Goal: Transaction & Acquisition: Download file/media

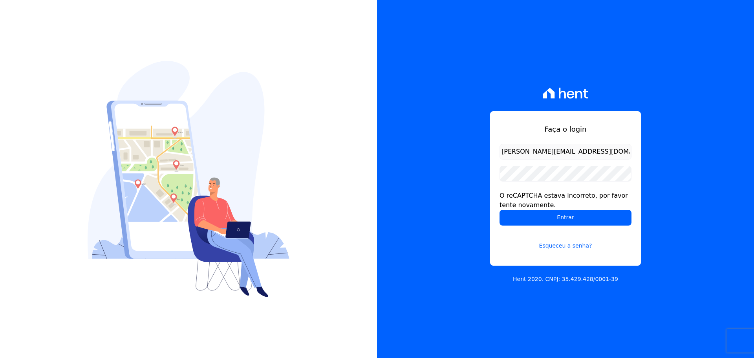
click at [499, 210] on input "Entrar" at bounding box center [565, 218] width 132 height 16
click at [579, 182] on form "[PERSON_NAME][EMAIL_ADDRESS][DOMAIN_NAME] O reCAPTCHA estava incorreto, por fav…" at bounding box center [565, 201] width 132 height 115
click at [499, 210] on input "Entrar" at bounding box center [565, 218] width 132 height 16
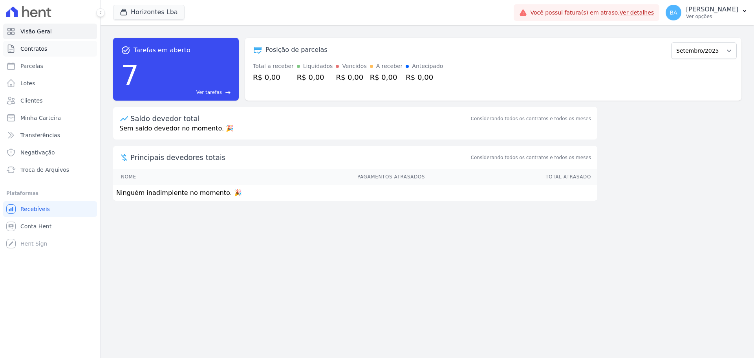
click at [48, 48] on link "Contratos" at bounding box center [50, 49] width 94 height 16
click at [141, 8] on button "Horizontes Lba" at bounding box center [148, 12] width 71 height 15
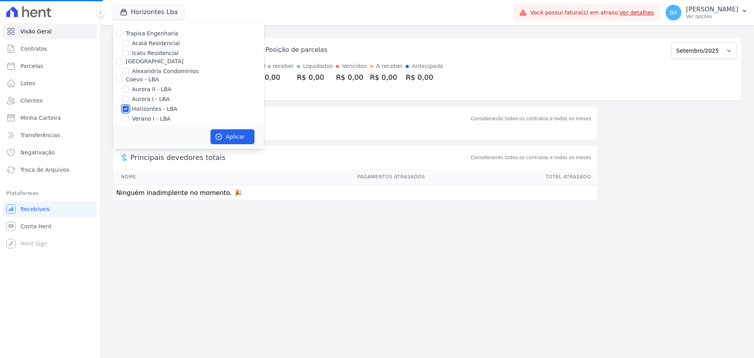
click at [127, 107] on input "Horizontes - LBA" at bounding box center [125, 109] width 6 height 6
checkbox input "false"
click at [122, 59] on input "[GEOGRAPHIC_DATA]" at bounding box center [119, 61] width 6 height 6
checkbox input "true"
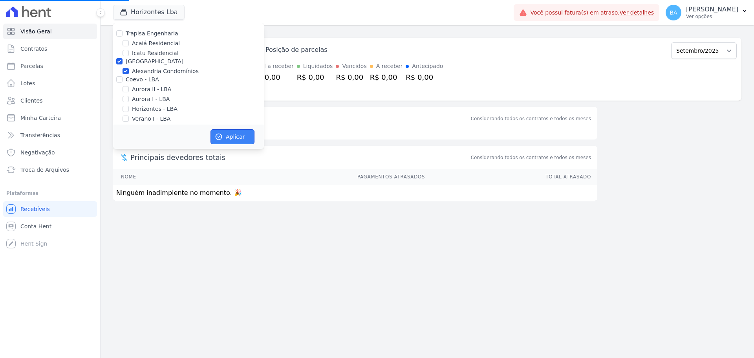
click at [229, 139] on button "Aplicar" at bounding box center [232, 136] width 44 height 15
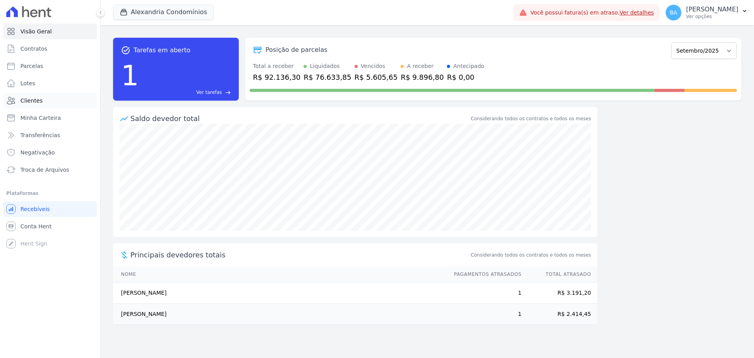
click at [51, 105] on link "Clientes" at bounding box center [50, 101] width 94 height 16
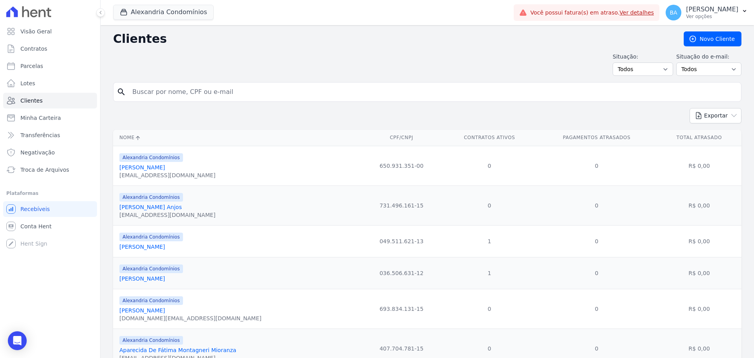
click at [197, 90] on input "search" at bounding box center [433, 92] width 610 height 16
type input "e"
type input "renato"
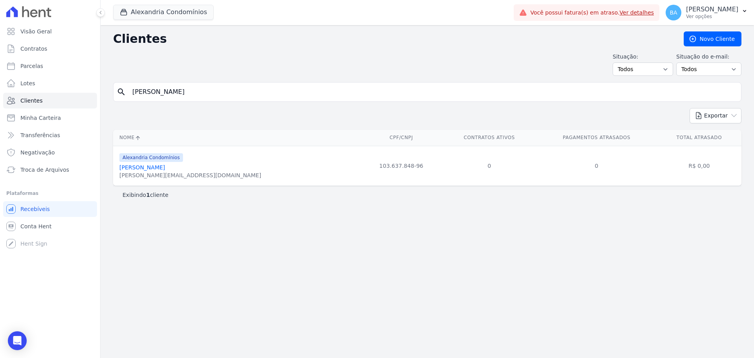
click at [157, 164] on link "Renato Miyamoto Leonel" at bounding box center [142, 167] width 46 height 6
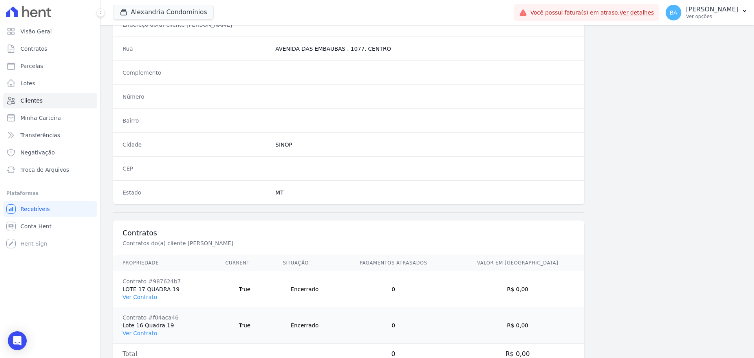
scroll to position [374, 0]
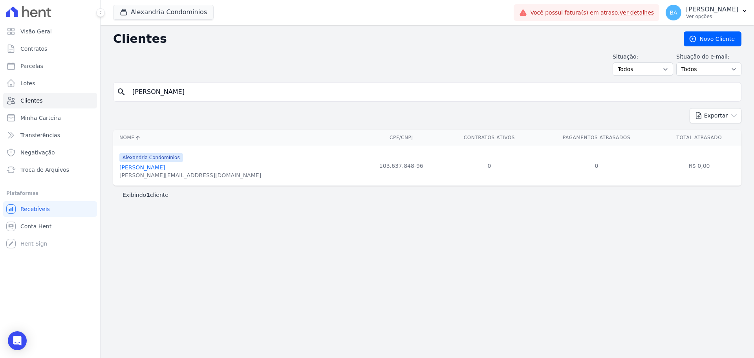
drag, startPoint x: 682, startPoint y: 167, endPoint x: 716, endPoint y: 166, distance: 34.2
click at [716, 166] on td "R$ 0,00" at bounding box center [699, 166] width 84 height 40
drag, startPoint x: 437, startPoint y: 161, endPoint x: 637, endPoint y: 169, distance: 200.0
click at [637, 169] on tr "Alexandria Condomínios Renato Miyamoto Leonel renato@funerarialuzevida.com.br 1…" at bounding box center [427, 166] width 628 height 40
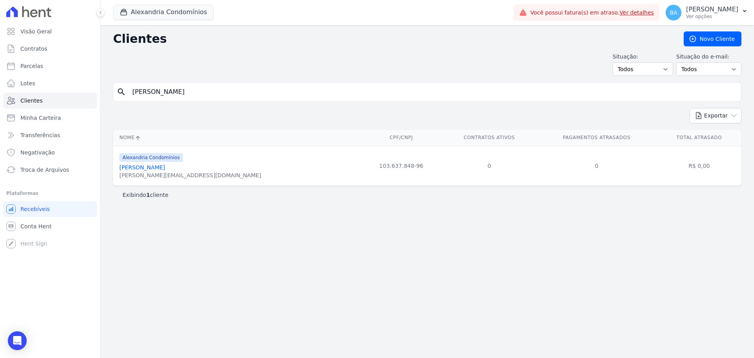
drag, startPoint x: 637, startPoint y: 169, endPoint x: 678, endPoint y: 172, distance: 40.9
click at [638, 169] on td "0" at bounding box center [596, 166] width 121 height 40
drag, startPoint x: 678, startPoint y: 172, endPoint x: 723, endPoint y: 168, distance: 45.3
click at [723, 168] on td "R$ 0,00" at bounding box center [699, 166] width 84 height 40
click at [475, 242] on div "Clientes Novo Cliente Situação: Todos Adimplentes Inadimplentes Situação do e-m…" at bounding box center [426, 191] width 653 height 333
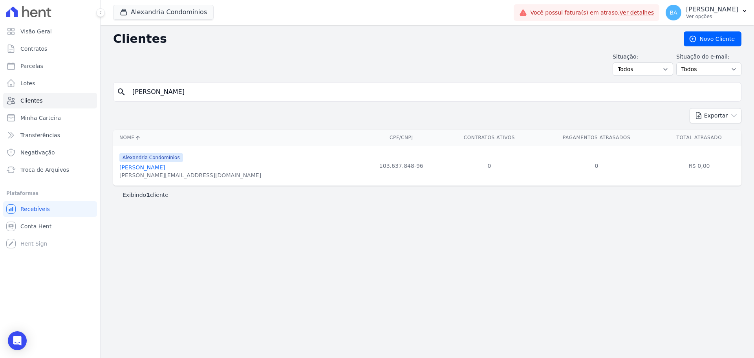
click at [164, 93] on input "renato" at bounding box center [433, 92] width 610 height 16
click at [204, 181] on td "Alexandria Condomínios Renato Miyamoto Leonel renato@funerarialuzevida.com.br" at bounding box center [236, 166] width 247 height 40
drag, startPoint x: 468, startPoint y: 177, endPoint x: 549, endPoint y: 183, distance: 81.4
click at [549, 183] on tr "Alexandria Condomínios Renato Miyamoto Leonel renato@funerarialuzevida.com.br 1…" at bounding box center [427, 166] width 628 height 40
drag, startPoint x: 549, startPoint y: 183, endPoint x: 465, endPoint y: 150, distance: 90.5
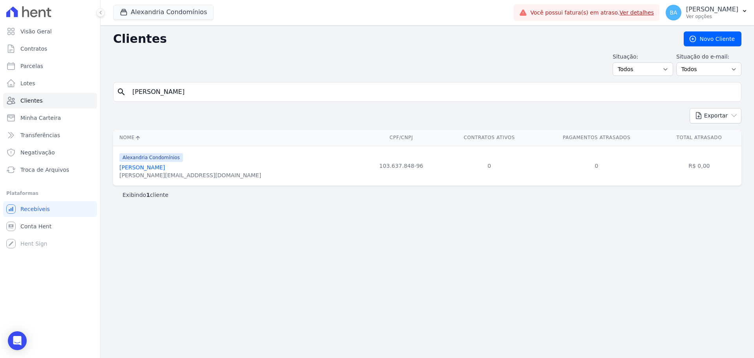
click at [549, 182] on td "0" at bounding box center [596, 166] width 121 height 40
click at [166, 92] on input "renato" at bounding box center [433, 92] width 610 height 16
click at [544, 198] on div "Exibindo 1 cliente" at bounding box center [426, 195] width 609 height 8
click at [165, 168] on link "Renato Miyamoto Leonel" at bounding box center [142, 167] width 46 height 6
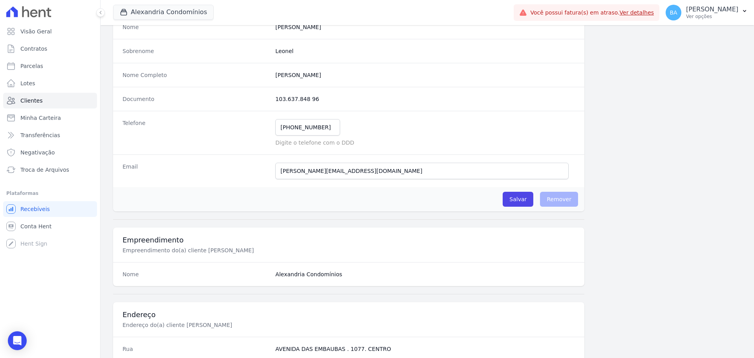
scroll to position [20, 0]
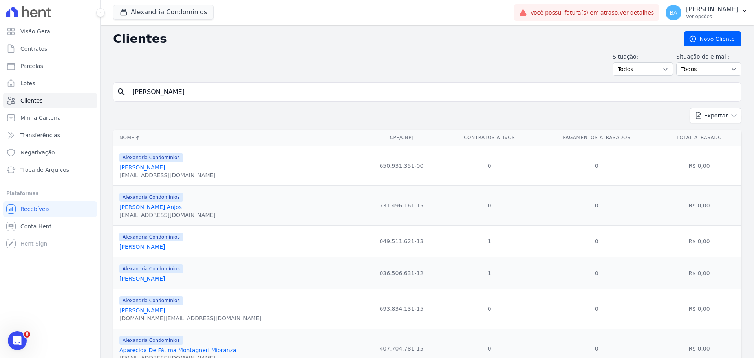
drag, startPoint x: 159, startPoint y: 91, endPoint x: 188, endPoint y: 119, distance: 41.1
click at [79, 73] on div "Visão Geral Contratos Parcelas Lotes Clientes Minha Carteira Transferências Neg…" at bounding box center [377, 179] width 754 height 358
type input "alisson leonardo escouto leal"
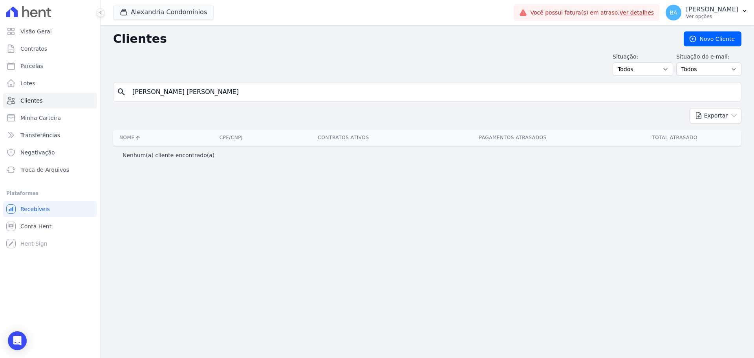
click at [223, 102] on form "search alisson leonardo escouto leal" at bounding box center [427, 95] width 628 height 26
drag, startPoint x: 217, startPoint y: 89, endPoint x: 741, endPoint y: 36, distance: 526.4
click at [11, 82] on div "Visão Geral Contratos Parcelas Lotes Clientes Minha Carteira Transferências Neg…" at bounding box center [377, 179] width 754 height 358
type input "Alisson"
click at [18, 117] on link "Minha Carteira" at bounding box center [50, 118] width 94 height 16
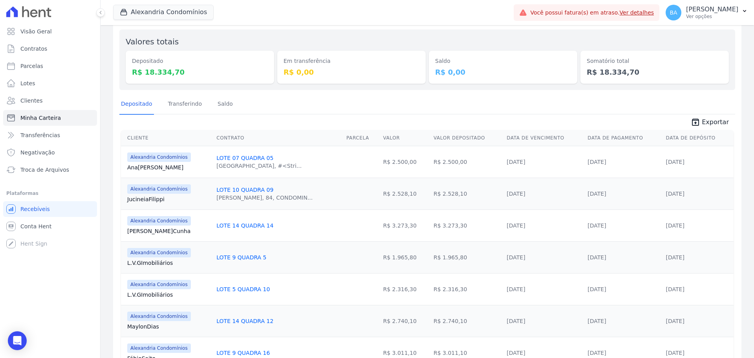
scroll to position [113, 0]
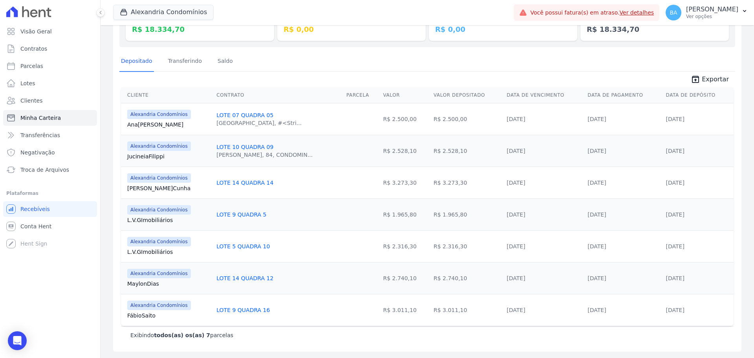
click at [668, 117] on link "[DATE]" at bounding box center [675, 119] width 18 height 6
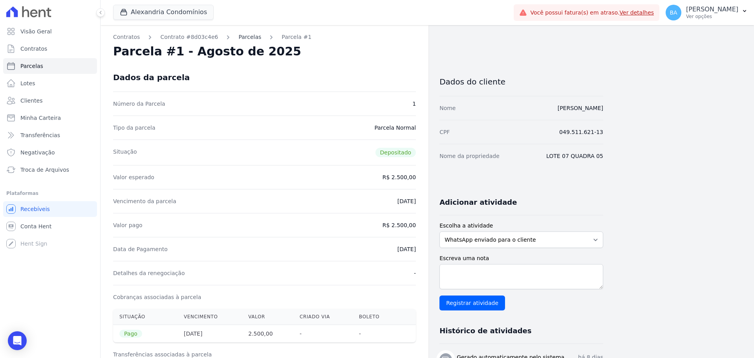
click at [238, 37] on link "Parcelas" at bounding box center [249, 37] width 23 height 8
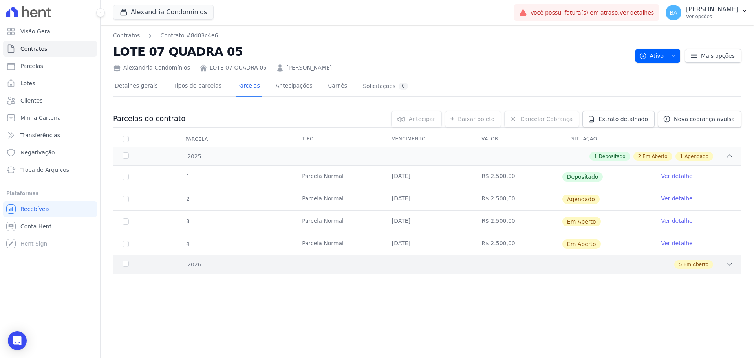
click at [725, 260] on icon at bounding box center [729, 264] width 8 height 8
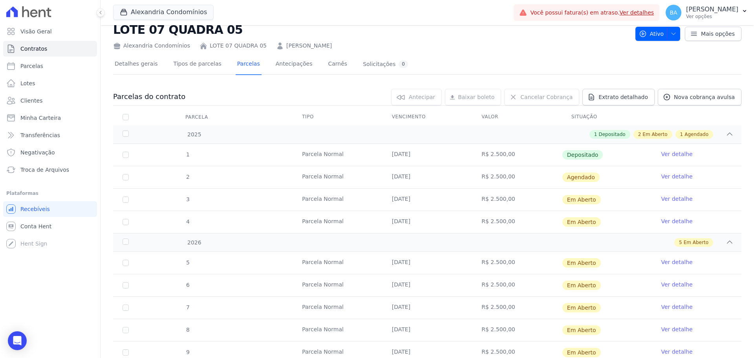
scroll to position [51, 0]
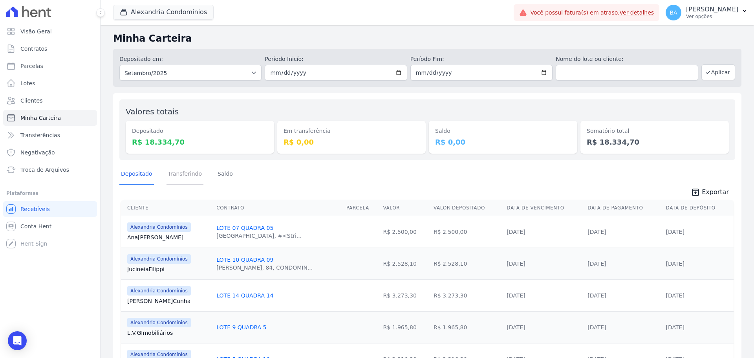
click at [183, 172] on link "Transferindo" at bounding box center [184, 174] width 37 height 20
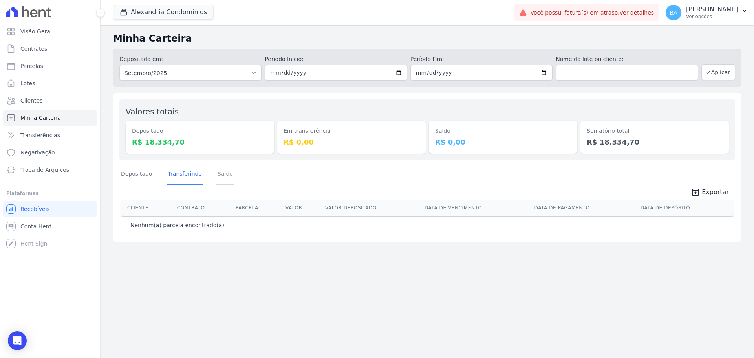
click at [218, 174] on link "Saldo" at bounding box center [225, 174] width 18 height 20
click at [144, 176] on link "Depositado" at bounding box center [136, 174] width 35 height 20
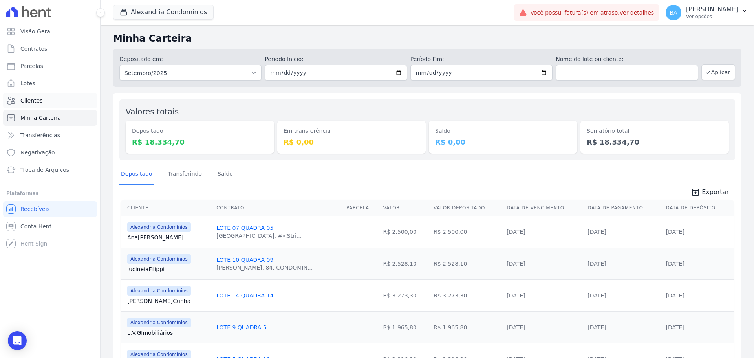
click at [37, 102] on span "Clientes" at bounding box center [31, 101] width 22 height 8
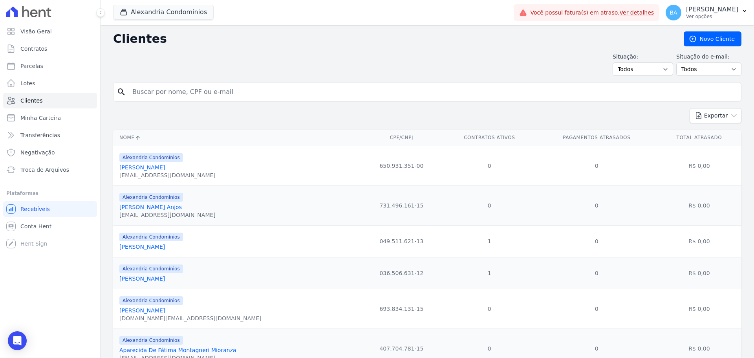
click at [0, 71] on html "Visão Geral Contratos Parcelas Lotes Clientes Minha Carteira Transferências Neg…" at bounding box center [377, 179] width 754 height 358
type input "André Inácio"
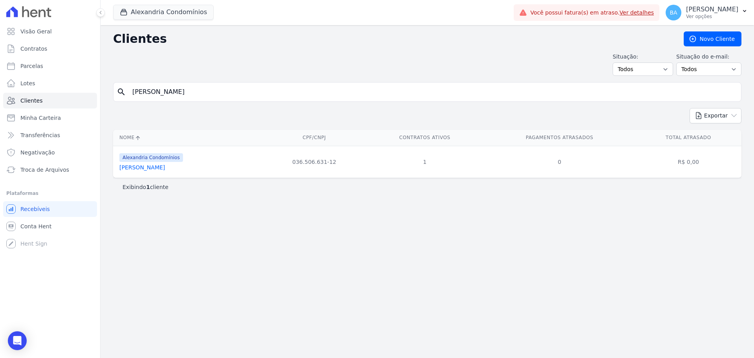
click at [165, 168] on link "Andre Inacio Silva Neto" at bounding box center [142, 167] width 46 height 6
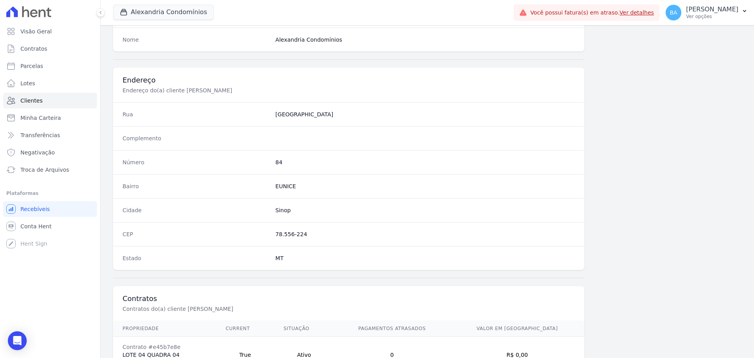
scroll to position [377, 0]
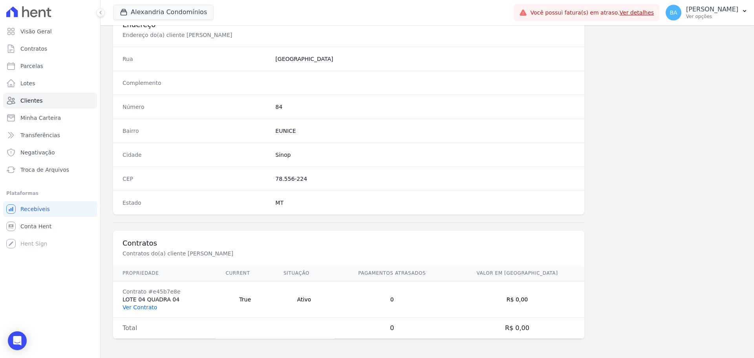
click at [147, 309] on link "Ver Contrato" at bounding box center [139, 307] width 35 height 6
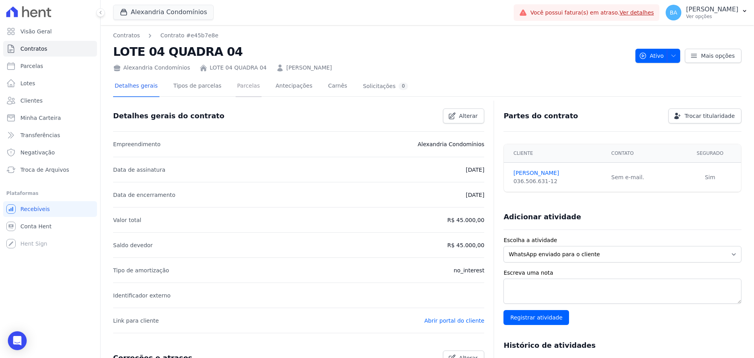
click at [238, 89] on link "Parcelas" at bounding box center [249, 86] width 26 height 21
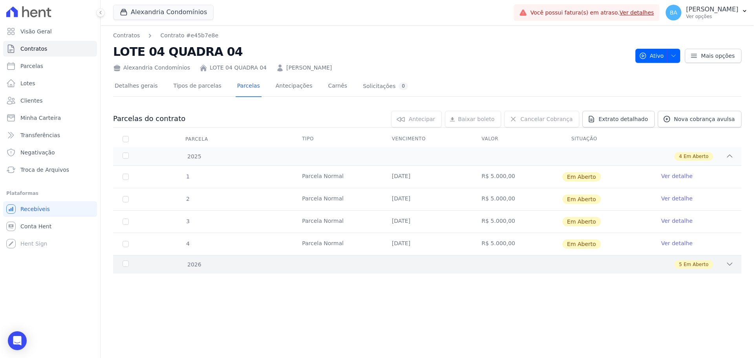
click at [729, 263] on icon at bounding box center [729, 264] width 8 height 8
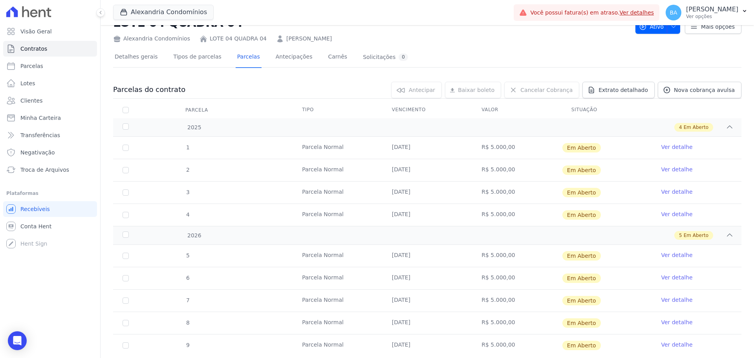
scroll to position [51, 0]
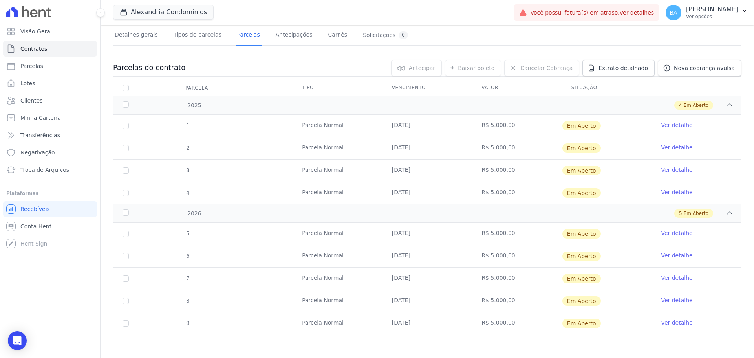
drag, startPoint x: 402, startPoint y: 124, endPoint x: 445, endPoint y: 132, distance: 44.3
click at [445, 132] on td "[DATE]" at bounding box center [427, 126] width 90 height 22
drag, startPoint x: 485, startPoint y: 124, endPoint x: 512, endPoint y: 125, distance: 27.5
click at [512, 126] on td "R$ 5.000,00" at bounding box center [517, 126] width 90 height 22
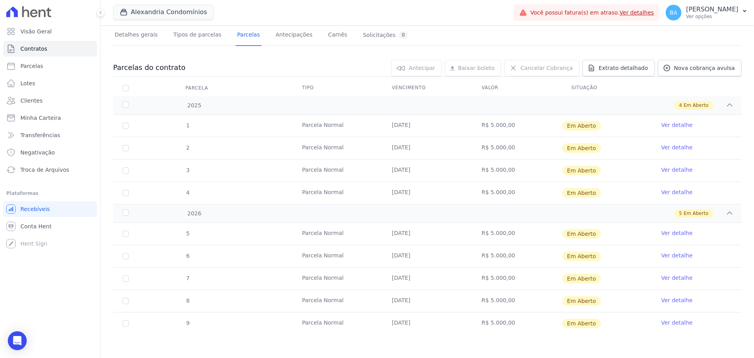
click at [512, 125] on td "R$ 5.000,00" at bounding box center [517, 126] width 90 height 22
drag, startPoint x: 384, startPoint y: 320, endPoint x: 432, endPoint y: 320, distance: 47.5
click at [432, 320] on td "20/05/2026" at bounding box center [427, 323] width 90 height 22
drag, startPoint x: 483, startPoint y: 321, endPoint x: 506, endPoint y: 324, distance: 22.9
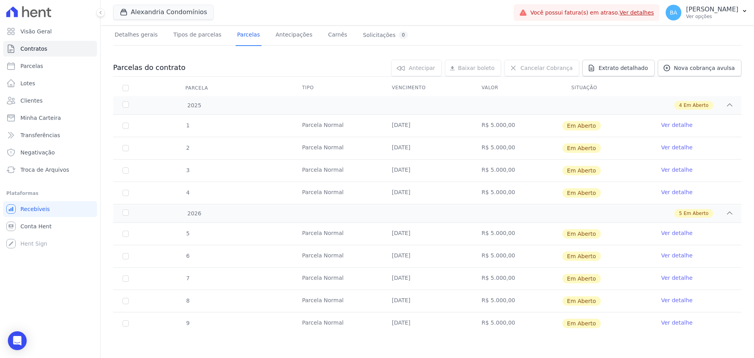
click at [506, 324] on td "R$ 5.000,00" at bounding box center [517, 323] width 90 height 22
click at [499, 322] on td "R$ 5.000,00" at bounding box center [517, 323] width 90 height 22
click at [440, 327] on td "20/05/2026" at bounding box center [427, 323] width 90 height 22
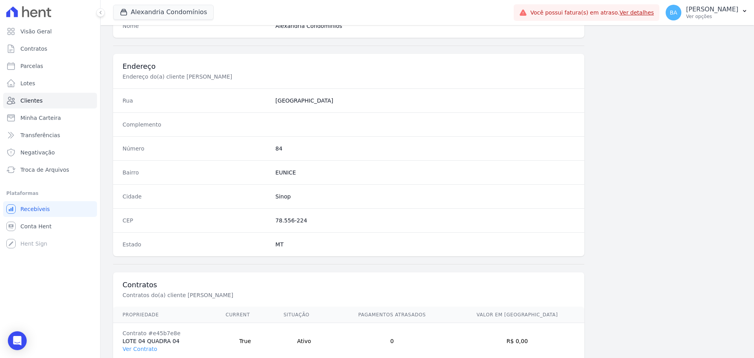
scroll to position [377, 0]
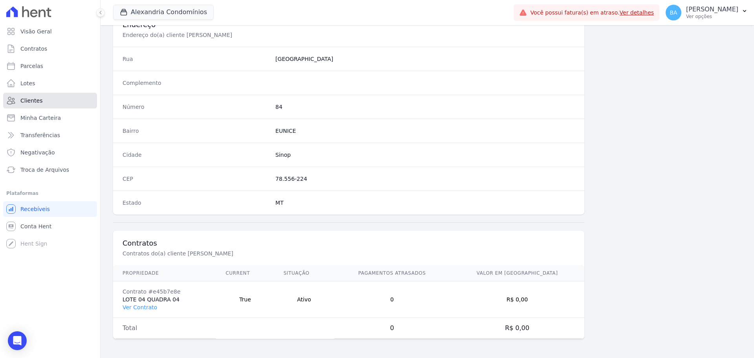
click at [58, 97] on link "Clientes" at bounding box center [50, 101] width 94 height 16
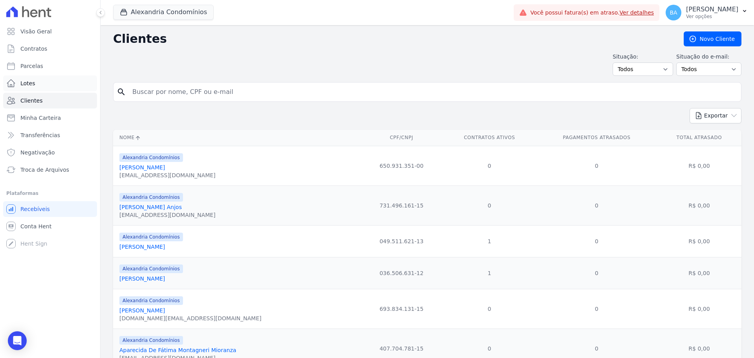
click at [0, 71] on html "Visão Geral Contratos Parcelas Lotes Clientes Minha Carteira Transferências Neg…" at bounding box center [377, 179] width 754 height 358
type input "Cesar Rangel"
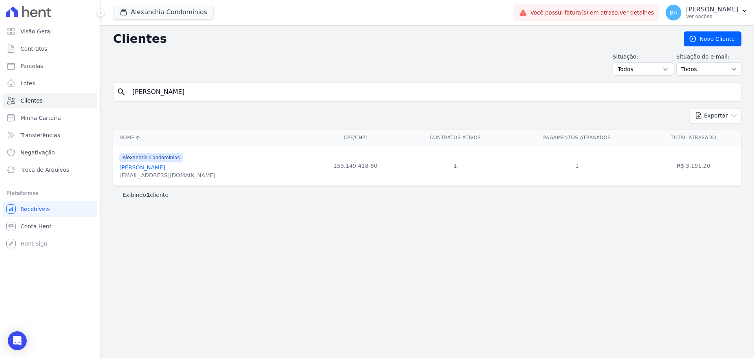
click at [162, 170] on link "Cesar Rangel Borioli" at bounding box center [142, 167] width 46 height 6
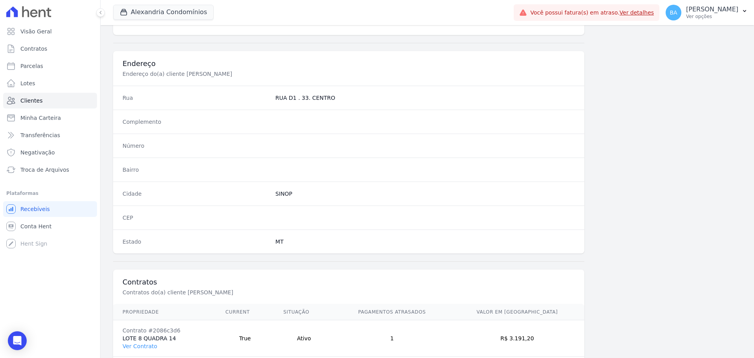
scroll to position [377, 0]
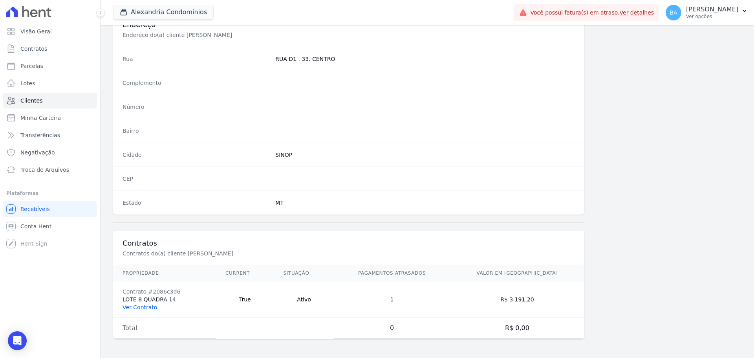
click at [149, 305] on link "Ver Contrato" at bounding box center [139, 307] width 35 height 6
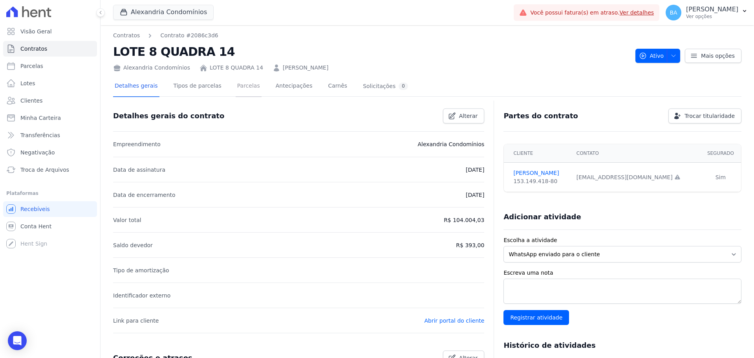
click at [243, 86] on link "Parcelas" at bounding box center [249, 86] width 26 height 21
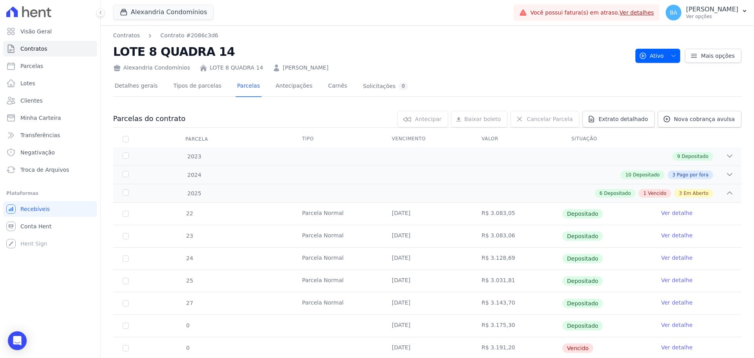
scroll to position [110, 0]
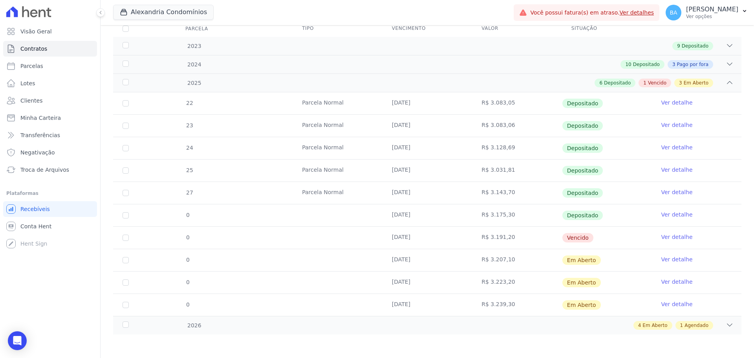
drag, startPoint x: 588, startPoint y: 236, endPoint x: 358, endPoint y: 237, distance: 230.0
click at [358, 237] on tr "0 15/09/2025 R$ 3.191,20 Vencido Ver detalhe" at bounding box center [427, 237] width 628 height 22
click at [458, 236] on td "[DATE]" at bounding box center [427, 238] width 90 height 22
click at [384, 234] on td "[DATE]" at bounding box center [427, 238] width 90 height 22
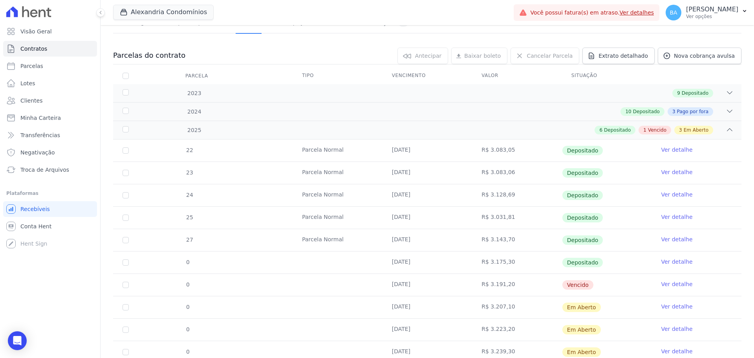
scroll to position [0, 0]
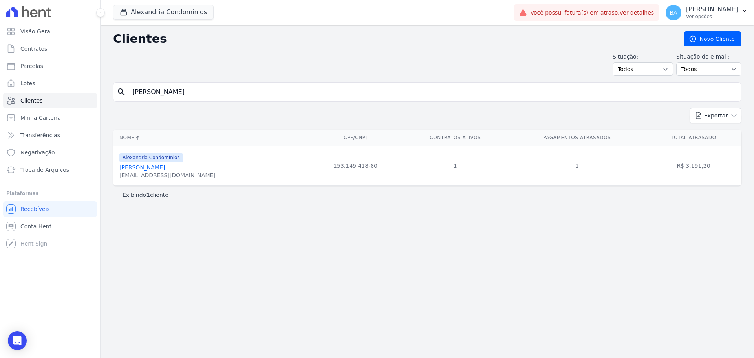
drag, startPoint x: 181, startPoint y: 94, endPoint x: 446, endPoint y: 25, distance: 274.1
click at [0, 50] on html "Visão Geral Contratos Parcelas Lotes Clientes Minha Carteira Transferências Neg…" at bounding box center [377, 179] width 754 height 358
type input "Fábio Iwaio Saito"
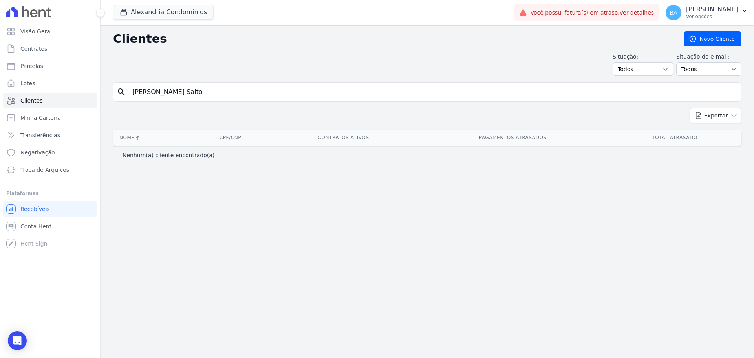
drag, startPoint x: 181, startPoint y: 91, endPoint x: 138, endPoint y: 88, distance: 43.7
click at [138, 88] on input "Fábio Iwaio Saito" at bounding box center [433, 92] width 610 height 16
type input "Fabio"
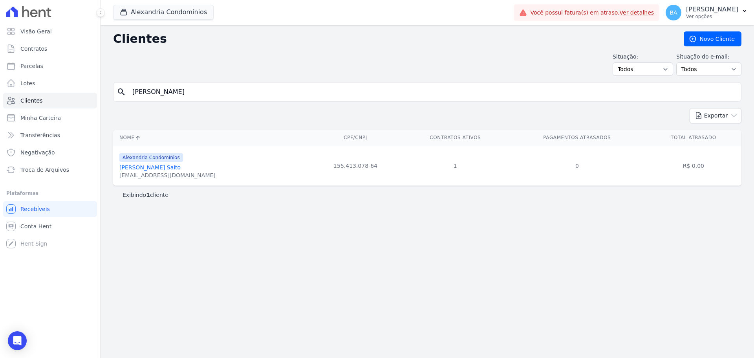
click at [152, 168] on link "Fábio Iwao Saito" at bounding box center [149, 167] width 61 height 6
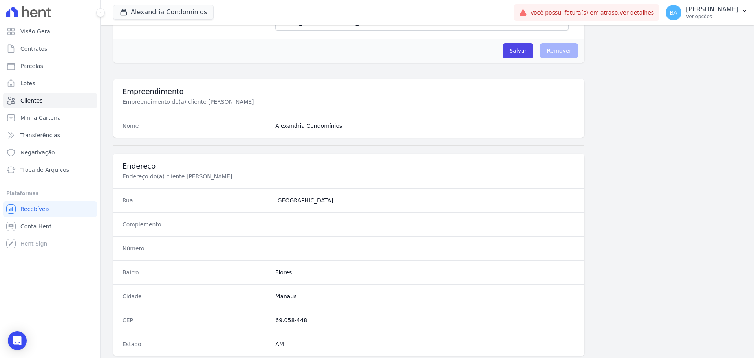
scroll to position [377, 0]
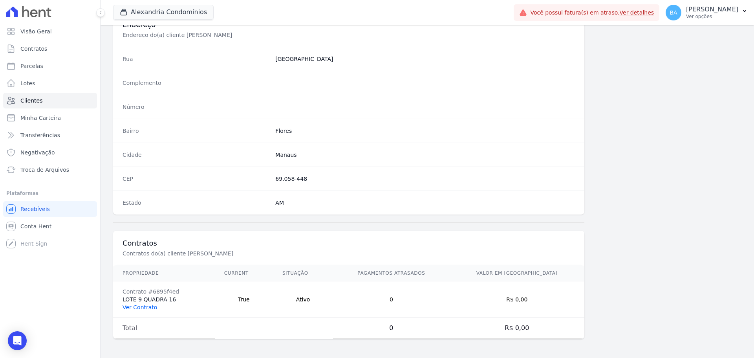
click at [144, 304] on link "Ver Contrato" at bounding box center [139, 307] width 35 height 6
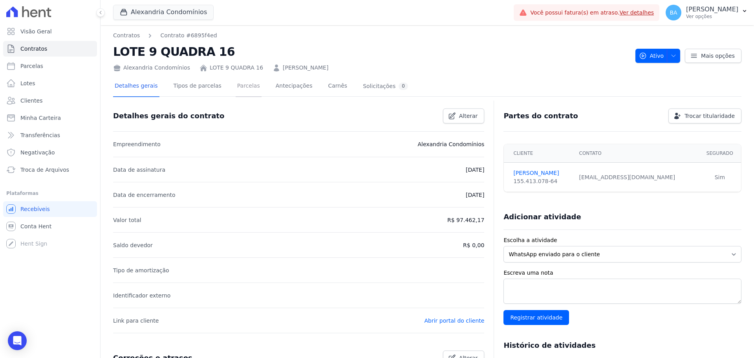
click at [238, 82] on link "Parcelas" at bounding box center [249, 86] width 26 height 21
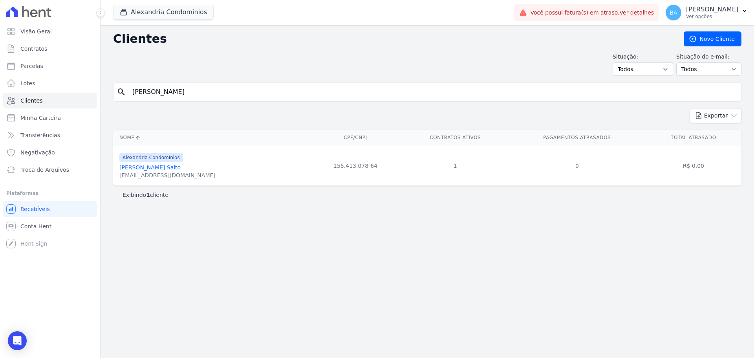
drag, startPoint x: 106, startPoint y: 88, endPoint x: -64, endPoint y: 72, distance: 170.0
click at [0, 72] on html "Visão Geral Contratos Parcelas Lotes Clientes Minha Carteira Transferências Neg…" at bounding box center [377, 179] width 754 height 358
type input "Fabio Valério"
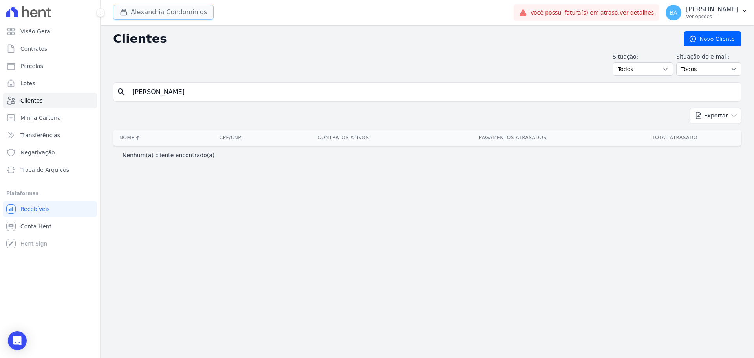
click at [179, 11] on button "Alexandria Condomínios" at bounding box center [163, 12] width 100 height 15
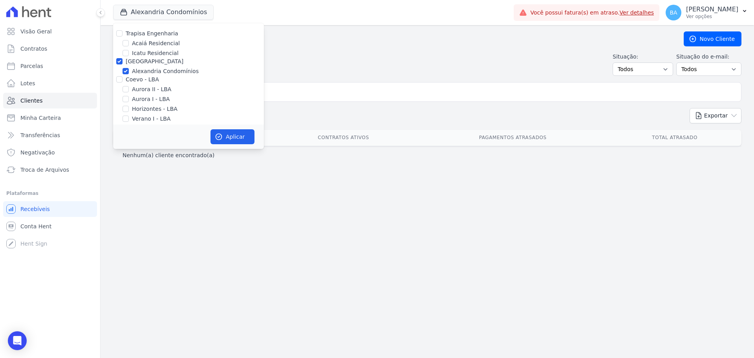
click at [325, 72] on div "Situação: Todos Adimplentes Inadimplentes Situação do e-mail: Todos Confirmado …" at bounding box center [427, 64] width 628 height 23
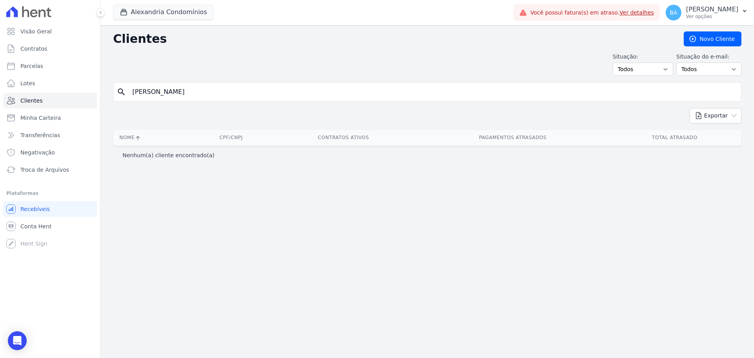
click at [237, 100] on div "search Fabio Valério" at bounding box center [427, 92] width 628 height 20
drag, startPoint x: 234, startPoint y: 93, endPoint x: -64, endPoint y: 73, distance: 299.0
click at [0, 73] on html "Visão Geral Contratos Parcelas Lotes Clientes Minha Carteira Transferências Neg…" at bounding box center [377, 179] width 754 height 358
type input "Lucineia"
click at [150, 92] on input "Lucineia" at bounding box center [433, 92] width 610 height 16
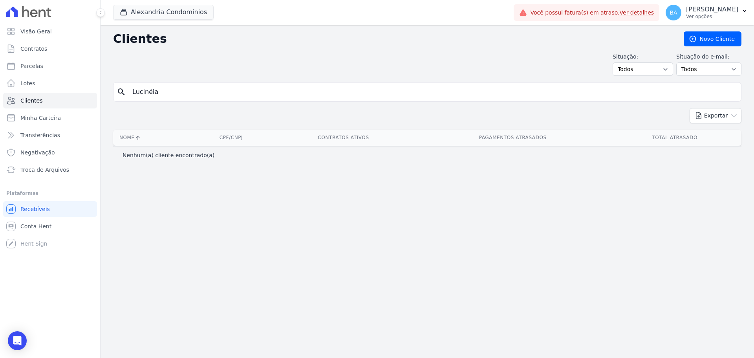
type input "Lucinéia"
click at [189, 106] on form "search Lucinéia" at bounding box center [427, 95] width 628 height 26
click at [175, 98] on input "Lucinéia" at bounding box center [433, 92] width 610 height 16
drag, startPoint x: 161, startPoint y: 93, endPoint x: -110, endPoint y: 57, distance: 273.2
click at [0, 57] on html "Visão Geral Contratos Parcelas Lotes Clientes Minha Carteira Transferências Neg…" at bounding box center [377, 179] width 754 height 358
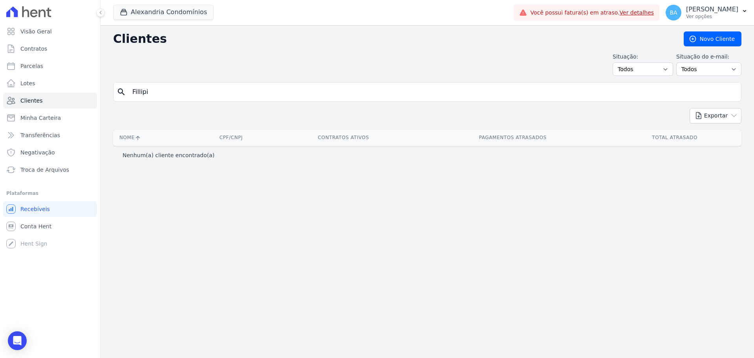
type input "Fillipi"
drag, startPoint x: 170, startPoint y: 93, endPoint x: 134, endPoint y: 102, distance: 37.2
click at [0, 76] on html "Visão Geral Contratos Parcelas Lotes Clientes Minha Carteira Transferências Neg…" at bounding box center [377, 179] width 754 height 358
click at [172, 95] on input "search" at bounding box center [433, 92] width 610 height 16
type input "Luciano Gasque"
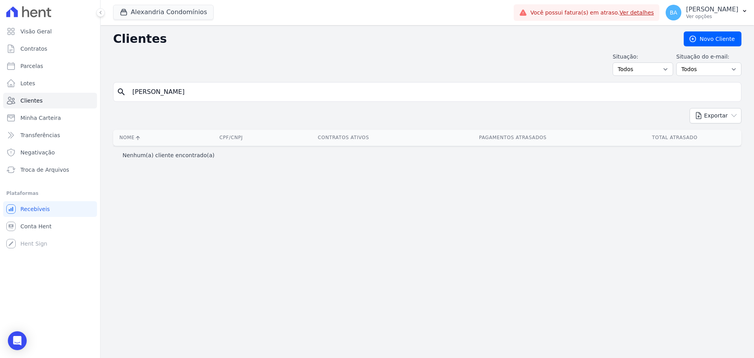
drag, startPoint x: 182, startPoint y: 93, endPoint x: 158, endPoint y: 95, distance: 24.0
click at [158, 95] on input "Luciano Gasque" at bounding box center [433, 92] width 610 height 16
click at [183, 90] on input "Luciano Gasque" at bounding box center [433, 92] width 610 height 16
drag, startPoint x: 183, startPoint y: 92, endPoint x: 343, endPoint y: 99, distance: 160.3
click at [0, 90] on html "Visão Geral Contratos Parcelas Lotes Clientes Minha Carteira Transferências Neg…" at bounding box center [377, 179] width 754 height 358
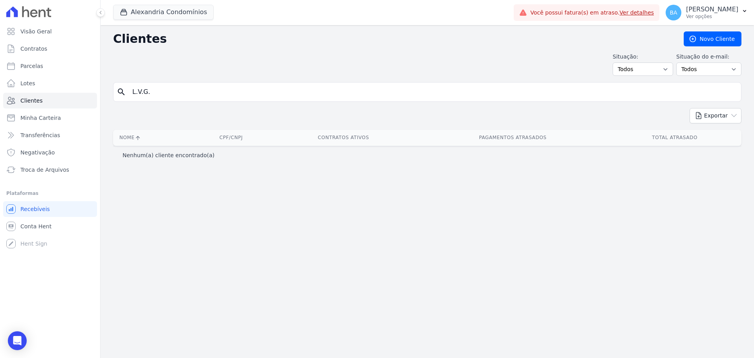
type input "L.V.G."
drag, startPoint x: 173, startPoint y: 91, endPoint x: 138, endPoint y: 91, distance: 34.9
click at [138, 91] on input "L.V.G." at bounding box center [433, 92] width 610 height 16
type input "L.V.G"
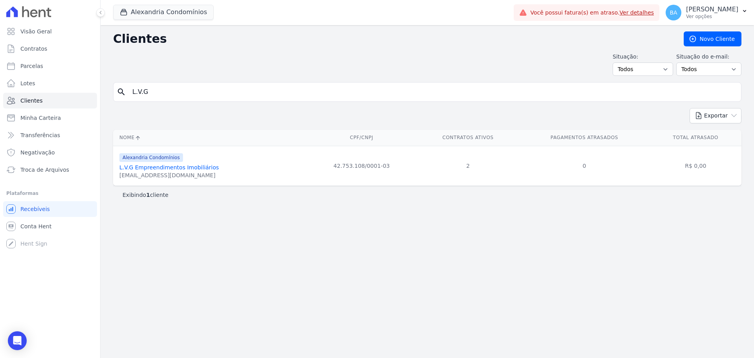
click at [161, 168] on link "L.V.G Empreendimentos Imobiliários" at bounding box center [168, 167] width 99 height 6
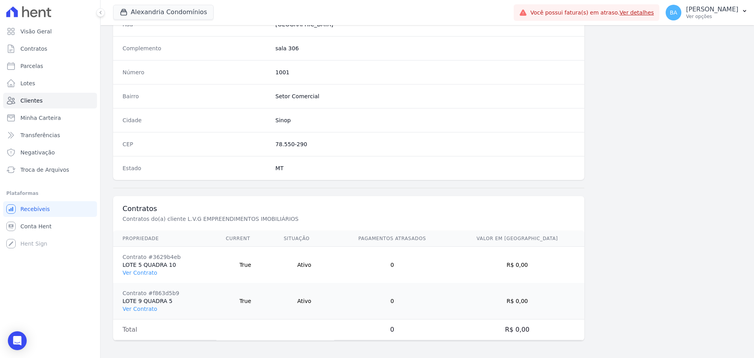
scroll to position [413, 0]
click at [149, 269] on link "Ver Contrato" at bounding box center [139, 271] width 35 height 6
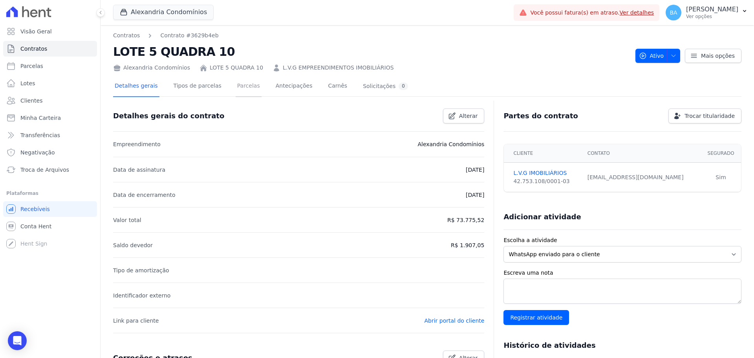
click at [239, 83] on link "Parcelas" at bounding box center [249, 86] width 26 height 21
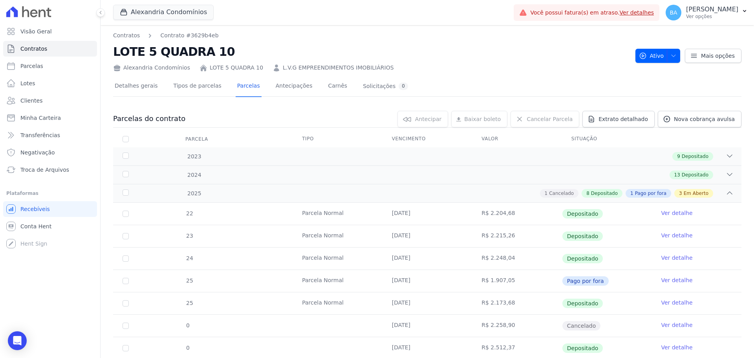
scroll to position [177, 0]
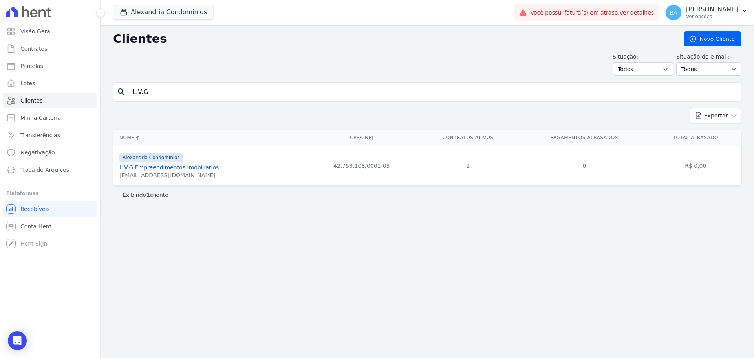
drag, startPoint x: 180, startPoint y: 88, endPoint x: -82, endPoint y: 57, distance: 264.2
click at [0, 57] on html "Visão Geral Contratos Parcelas Lotes Clientes Minha Carteira Transferências Neg…" at bounding box center [377, 179] width 754 height 358
type input "Marcela"
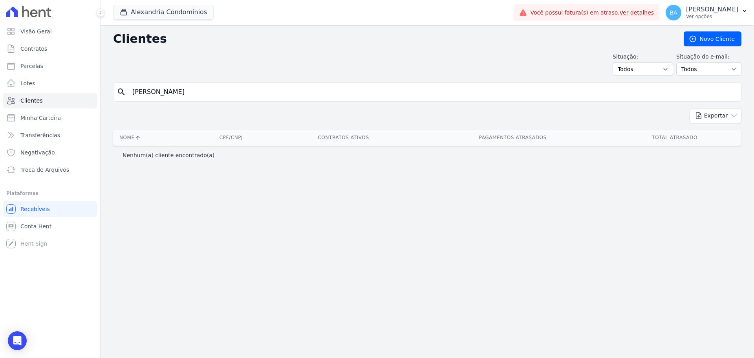
click at [169, 91] on input "Marcela" at bounding box center [433, 92] width 610 height 16
type input "Marcella"
click at [672, 94] on input "Marcella" at bounding box center [433, 92] width 610 height 16
drag, startPoint x: 160, startPoint y: 94, endPoint x: 2, endPoint y: 62, distance: 161.1
click at [0, 55] on html "Visão Geral Contratos Parcelas Lotes Clientes Minha Carteira Transferências Neg…" at bounding box center [377, 179] width 754 height 358
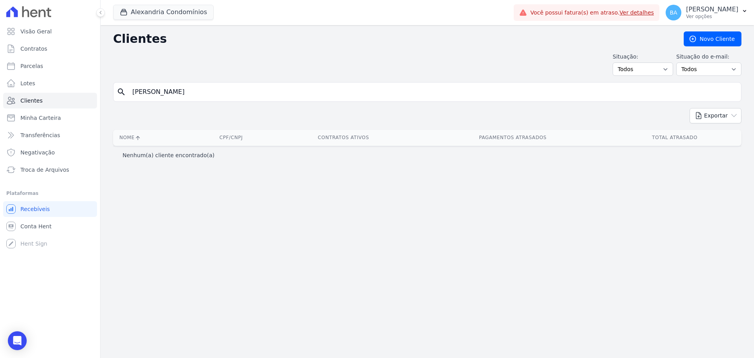
type input "Nilson Jacob Ferreira"
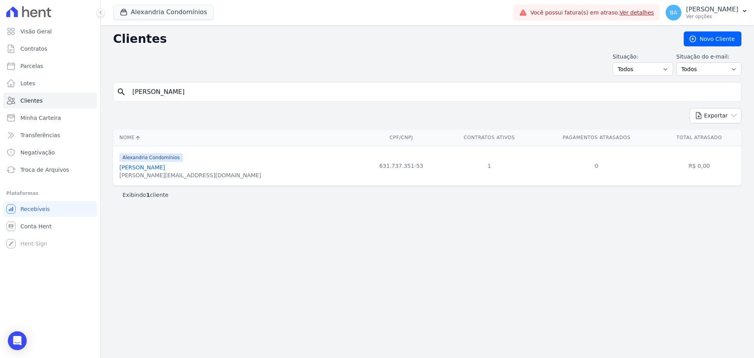
click at [160, 172] on div "nilson@advfml.com.br" at bounding box center [190, 175] width 142 height 8
click at [157, 165] on link "Nilson Jacob Ferreira" at bounding box center [142, 167] width 46 height 6
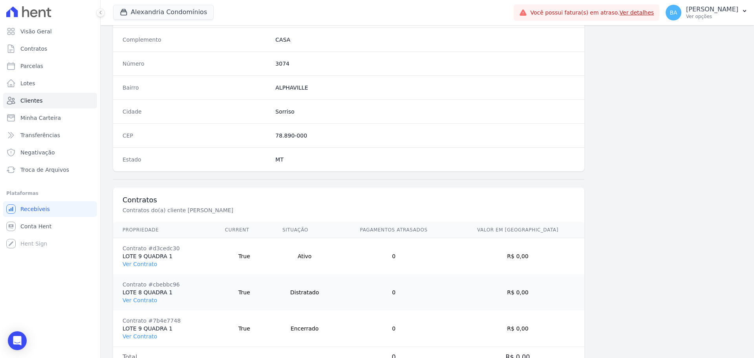
scroll to position [449, 0]
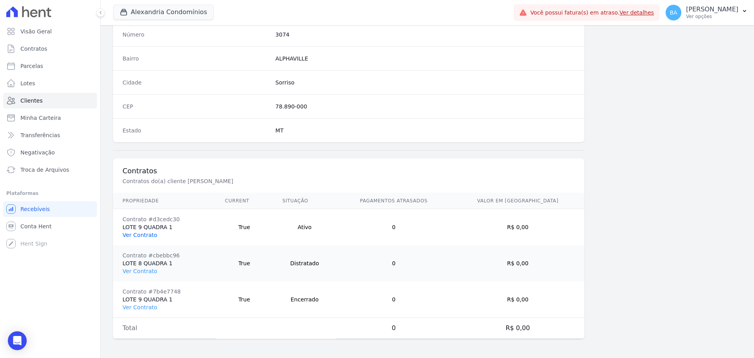
click at [143, 238] on link "Ver Contrato" at bounding box center [139, 235] width 35 height 6
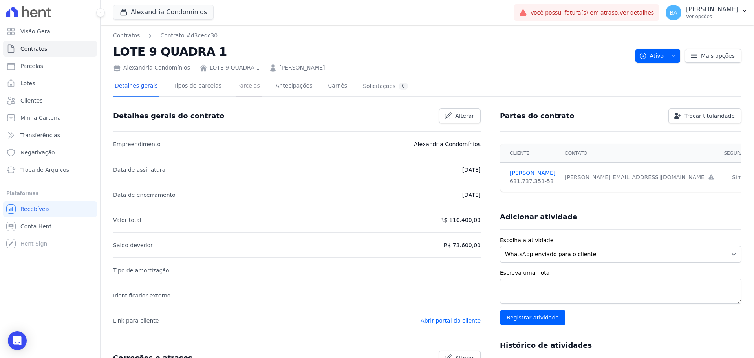
click at [239, 89] on link "Parcelas" at bounding box center [249, 86] width 26 height 21
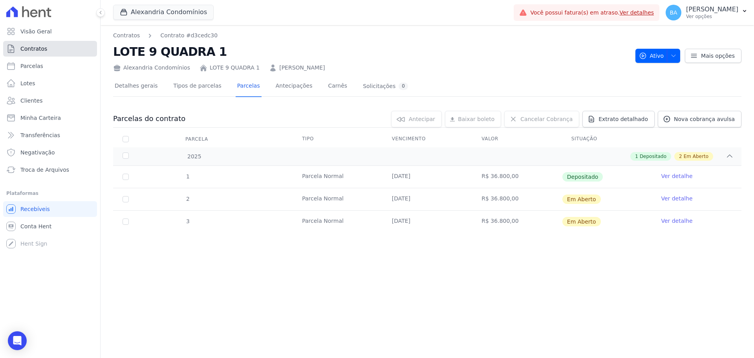
click at [54, 43] on link "Contratos" at bounding box center [50, 49] width 94 height 16
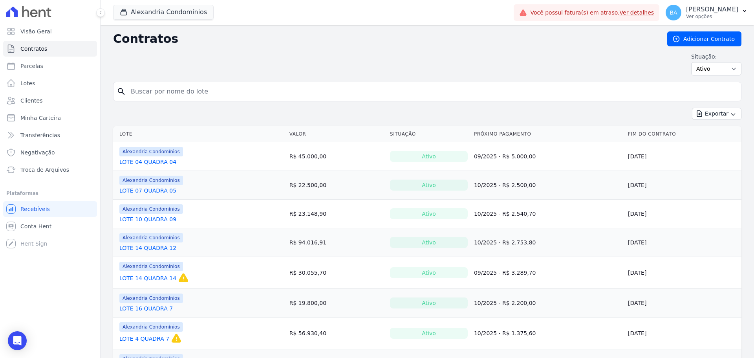
click at [213, 94] on input "search" at bounding box center [432, 92] width 612 height 16
type input "Rafael"
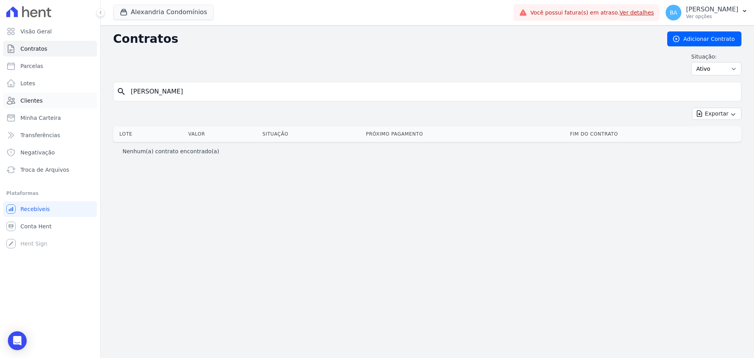
click at [46, 105] on link "Clientes" at bounding box center [50, 101] width 94 height 16
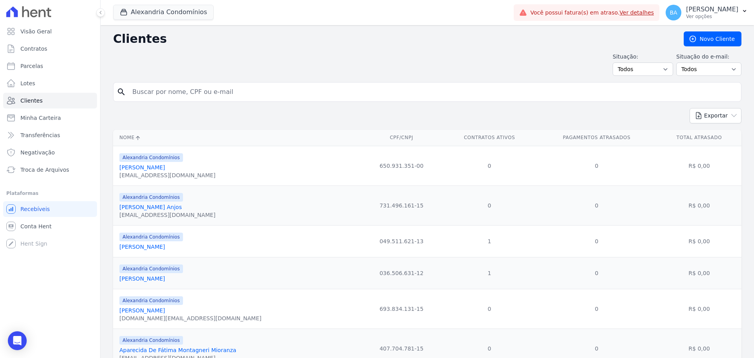
click at [201, 90] on input "search" at bounding box center [433, 92] width 610 height 16
type input "Rafael"
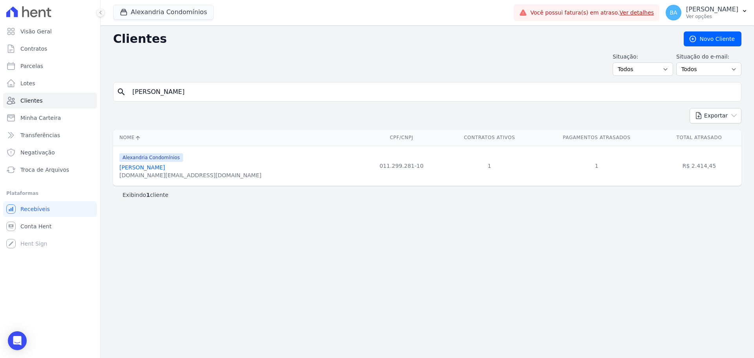
click at [161, 163] on div "Alexandria Condomínios Rafael Ramalho Silva rafaelramalho.mn@hotmail.com" at bounding box center [190, 165] width 142 height 27
click at [159, 165] on link "Rafael Ramalho Silva" at bounding box center [142, 167] width 46 height 6
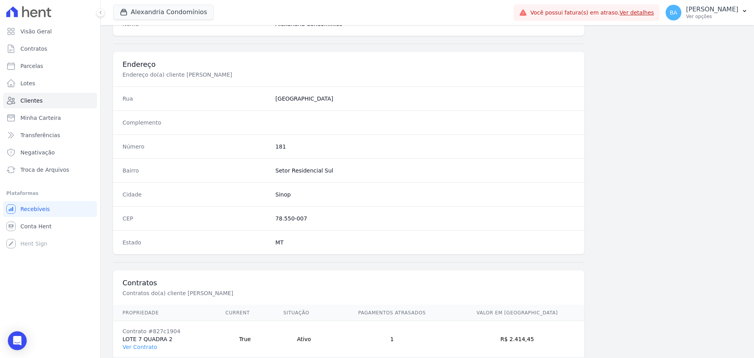
scroll to position [377, 0]
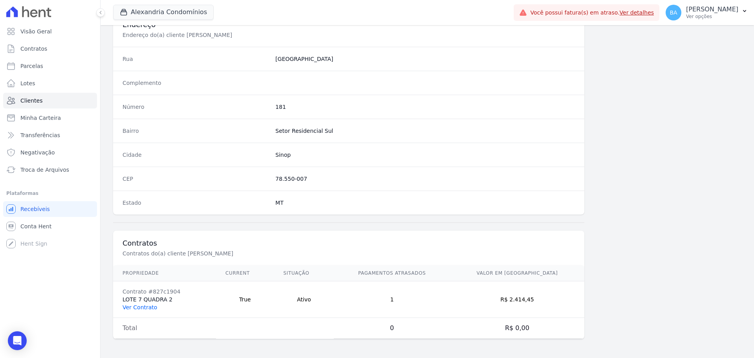
click at [146, 307] on link "Ver Contrato" at bounding box center [139, 307] width 35 height 6
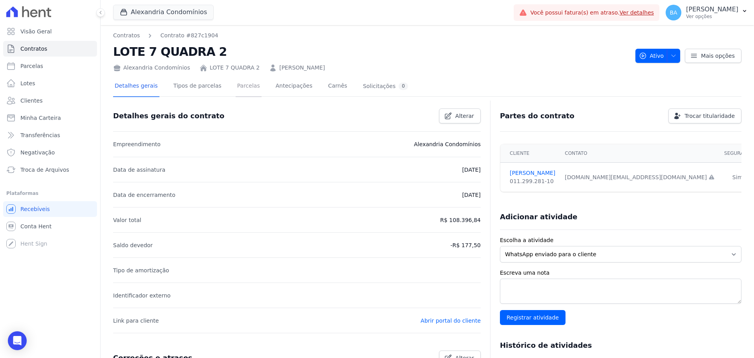
click at [241, 86] on link "Parcelas" at bounding box center [249, 86] width 26 height 21
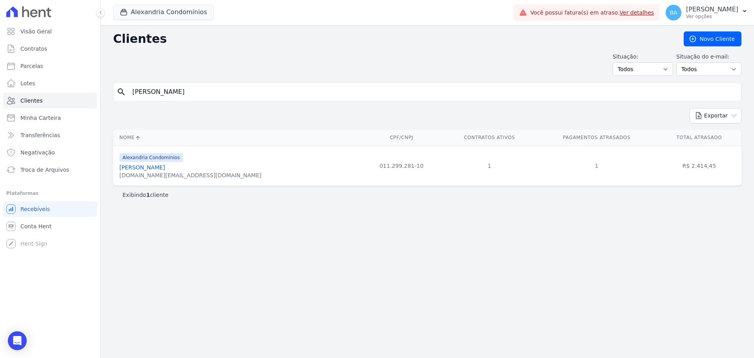
drag, startPoint x: 176, startPoint y: 89, endPoint x: -46, endPoint y: 78, distance: 221.7
click at [0, 78] on html "Visão Geral Contratos Parcelas Lotes Clientes Minha Carteira Transferências Neg…" at bounding box center [377, 179] width 754 height 358
type input "Roselin"
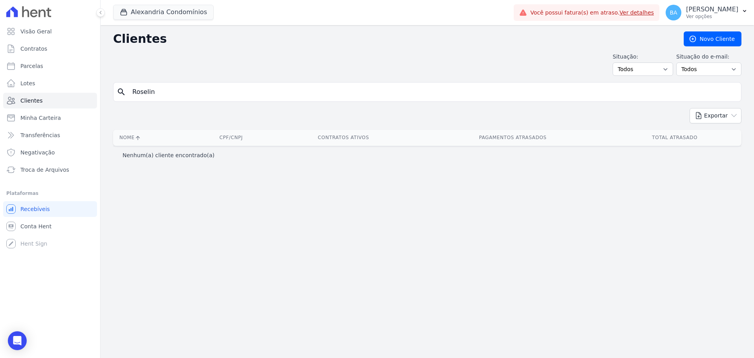
click at [178, 87] on input "Roselin" at bounding box center [433, 92] width 610 height 16
drag, startPoint x: 166, startPoint y: 94, endPoint x: 398, endPoint y: 112, distance: 231.9
click at [0, 80] on html "Visão Geral Contratos Parcelas Lotes Clientes Minha Carteira Transferências Neg…" at bounding box center [377, 179] width 754 height 358
type input "Silvio Alexandre de Pauli"
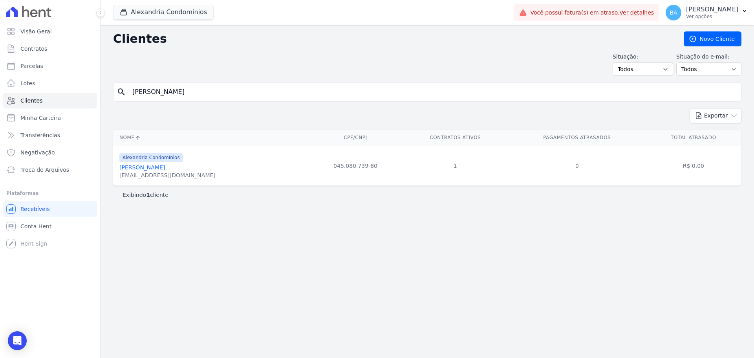
click at [155, 169] on link "Silvio Alexandre De Pauli" at bounding box center [142, 167] width 46 height 6
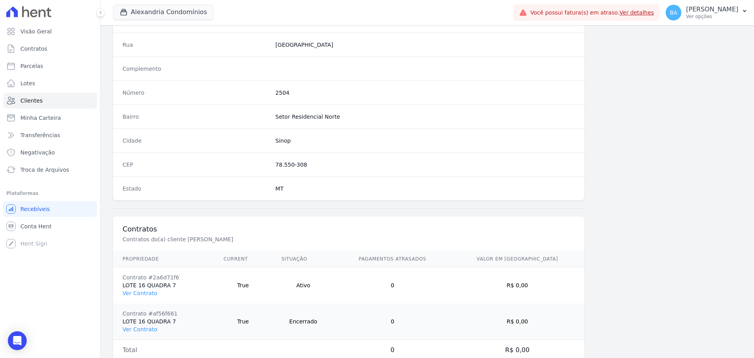
scroll to position [413, 0]
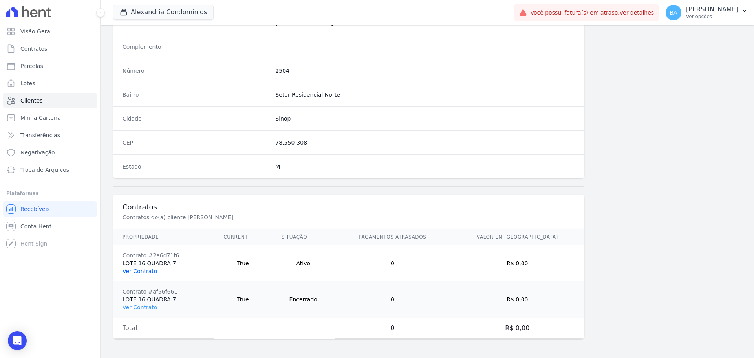
click at [147, 270] on link "Ver Contrato" at bounding box center [139, 271] width 35 height 6
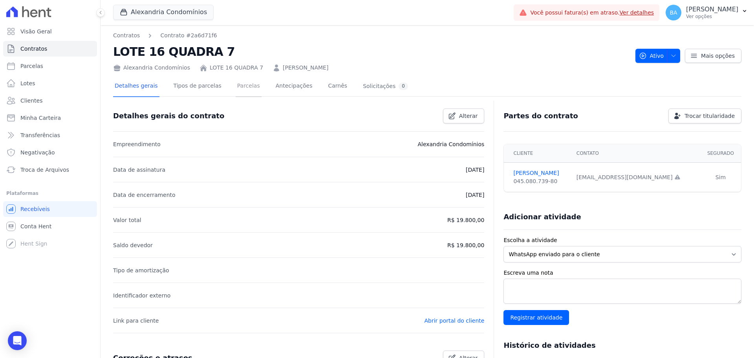
click at [237, 84] on link "Parcelas" at bounding box center [249, 86] width 26 height 21
click at [239, 84] on link "Parcelas" at bounding box center [249, 86] width 26 height 21
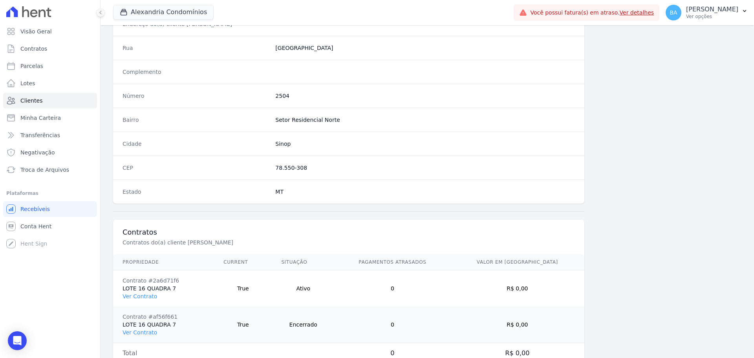
scroll to position [413, 0]
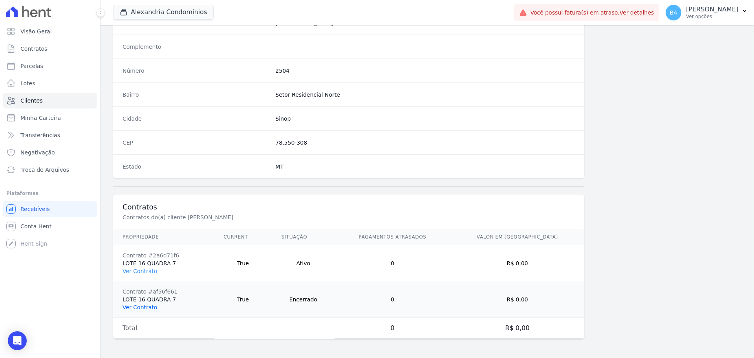
click at [133, 307] on link "Ver Contrato" at bounding box center [139, 307] width 35 height 6
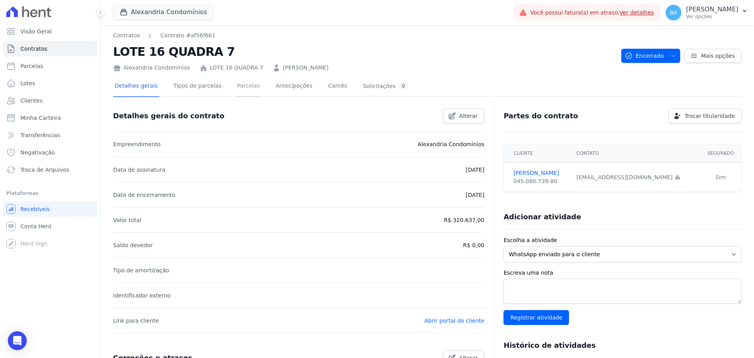
click at [241, 84] on link "Parcelas" at bounding box center [249, 86] width 26 height 21
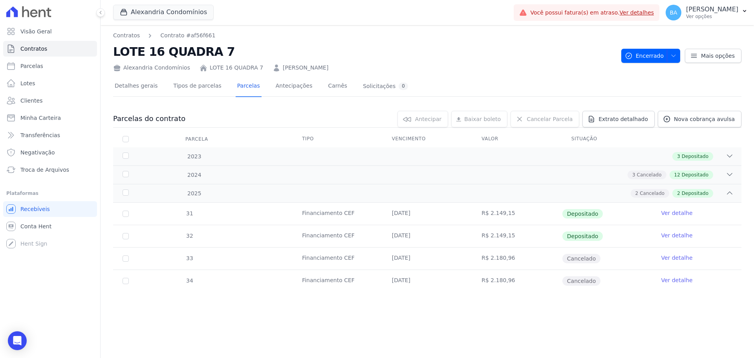
drag, startPoint x: 323, startPoint y: 216, endPoint x: 549, endPoint y: 226, distance: 226.7
click at [549, 226] on tbody "31 Financiamento CEF 20/01/2025 R$ 2.149,15 Depositado Ver detalhe 32 Financiam…" at bounding box center [427, 247] width 628 height 89
click at [549, 225] on td "R$ 2.149,15" at bounding box center [517, 236] width 90 height 22
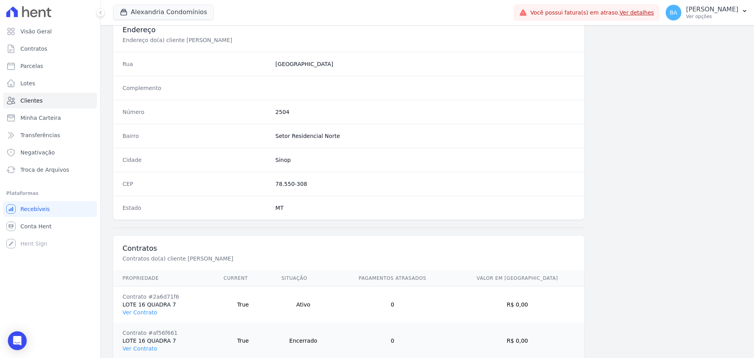
scroll to position [413, 0]
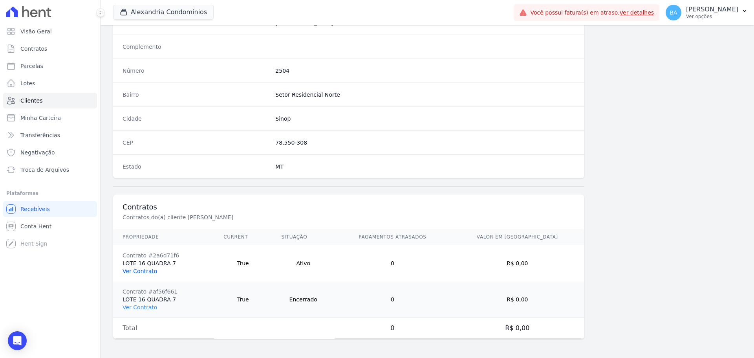
click at [141, 269] on link "Ver Contrato" at bounding box center [139, 271] width 35 height 6
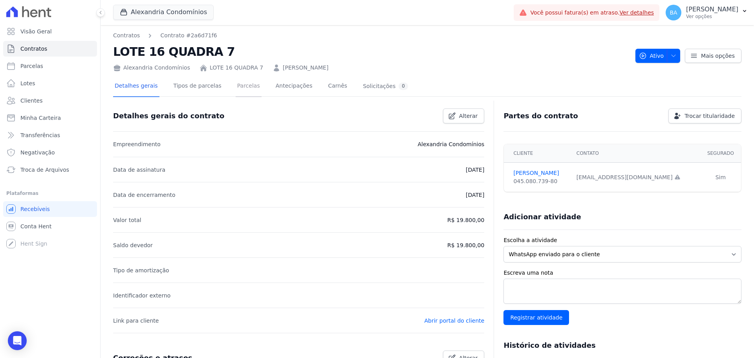
click at [238, 86] on link "Parcelas" at bounding box center [249, 86] width 26 height 21
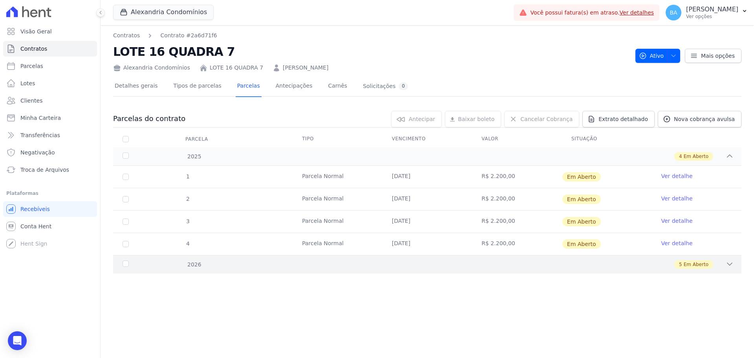
click at [730, 265] on icon at bounding box center [729, 264] width 5 height 2
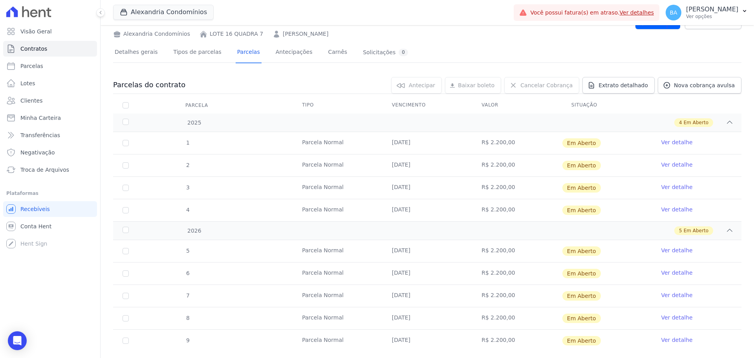
scroll to position [51, 0]
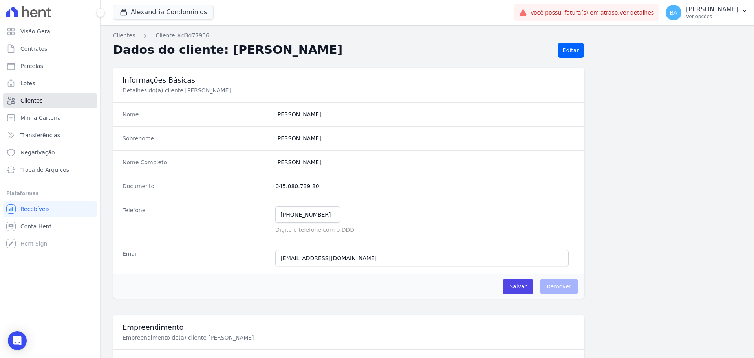
click at [40, 93] on link "Clientes" at bounding box center [50, 101] width 94 height 16
click at [44, 100] on link "Clientes" at bounding box center [50, 101] width 94 height 16
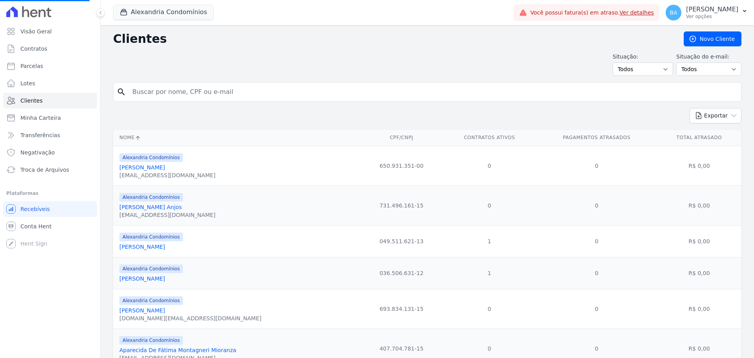
click at [203, 98] on input "search" at bounding box center [433, 92] width 610 height 16
click at [222, 92] on input "search" at bounding box center [433, 92] width 610 height 16
type input "Wagner"
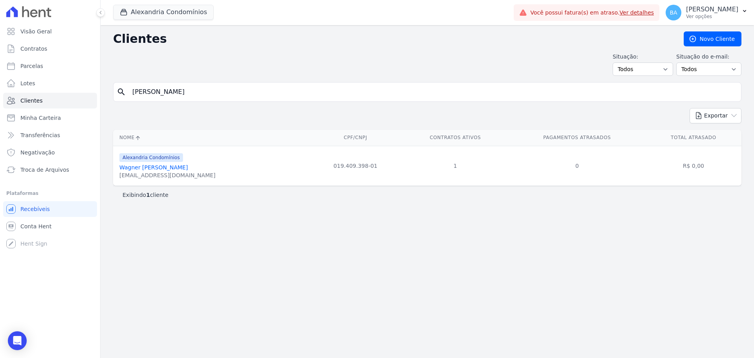
click at [176, 166] on link "Wagner Marcondes Da Cunha" at bounding box center [153, 167] width 68 height 6
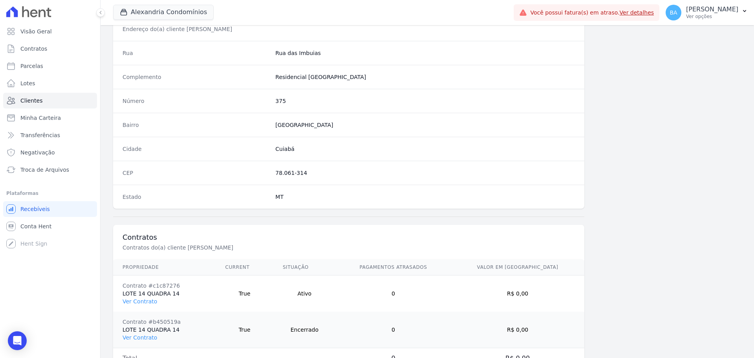
scroll to position [413, 0]
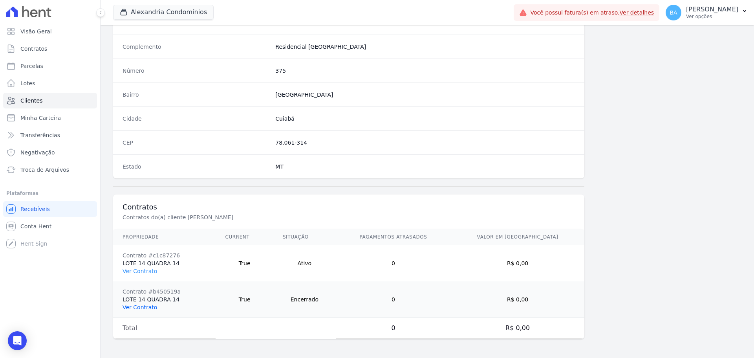
click at [144, 305] on link "Ver Contrato" at bounding box center [139, 307] width 35 height 6
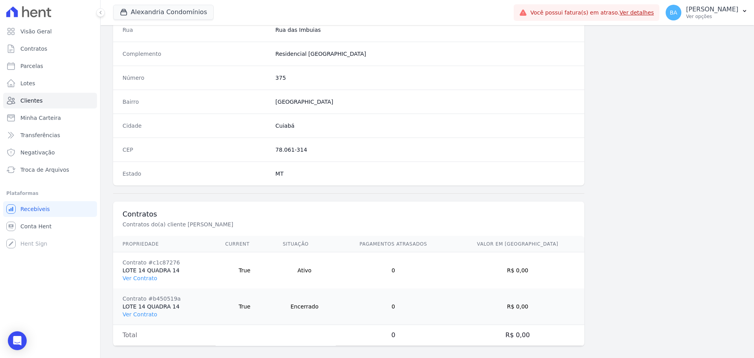
scroll to position [413, 0]
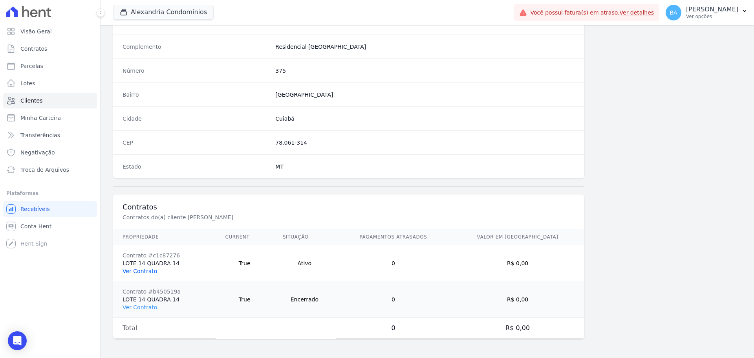
click at [147, 270] on link "Ver Contrato" at bounding box center [139, 271] width 35 height 6
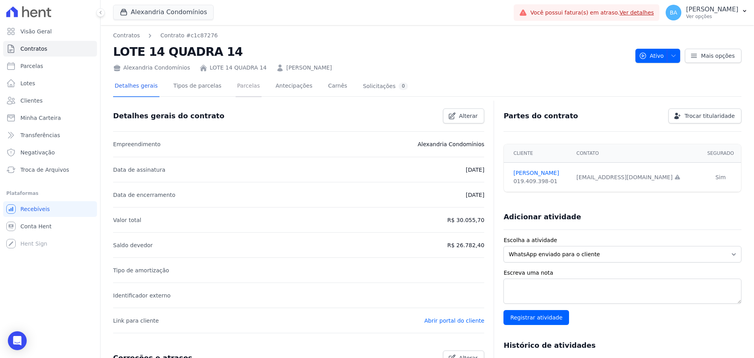
click at [236, 87] on link "Parcelas" at bounding box center [249, 86] width 26 height 21
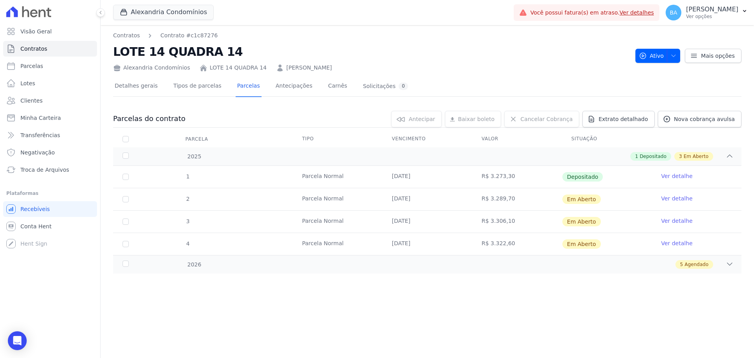
click at [146, 4] on div "Alexandria Condomínios Trapisa Engenharia Acaiá Residencial Icatu Residencial A…" at bounding box center [311, 13] width 397 height 26
click at [146, 9] on button "Alexandria Condomínios" at bounding box center [163, 12] width 100 height 15
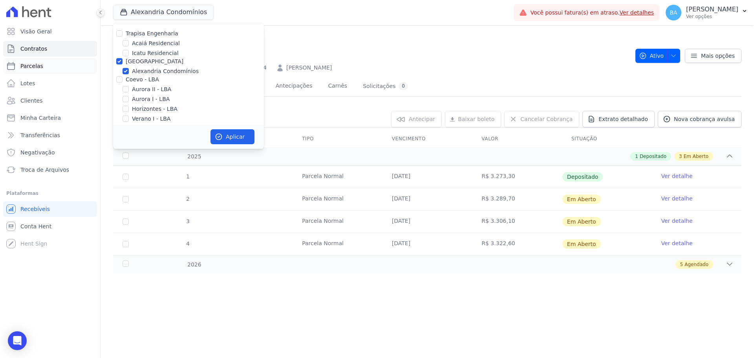
click at [37, 66] on span "Parcelas" at bounding box center [31, 66] width 23 height 8
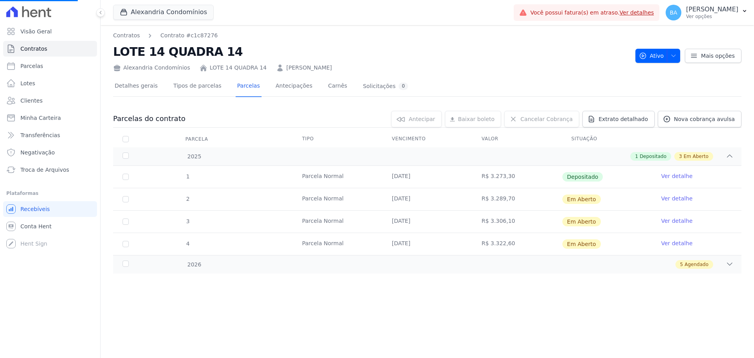
select select
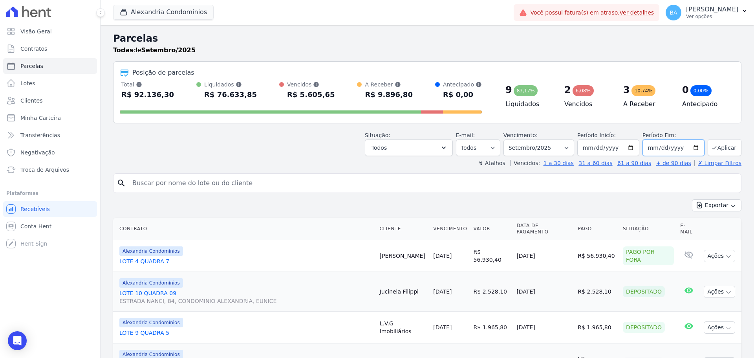
click at [692, 146] on input "2025-09-30" at bounding box center [673, 147] width 62 height 16
type input "[DATE]"
click at [610, 201] on div "Exportar Exportar PDF Exportar CSV" at bounding box center [427, 208] width 628 height 18
click at [730, 204] on icon "button" at bounding box center [733, 206] width 6 height 6
click at [581, 202] on div "Exportar Exportar PDF Exportar CSV" at bounding box center [427, 208] width 628 height 18
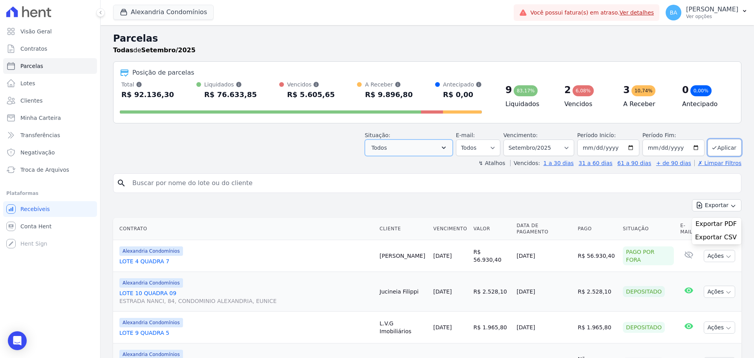
click at [440, 150] on button "Todos" at bounding box center [409, 147] width 88 height 16
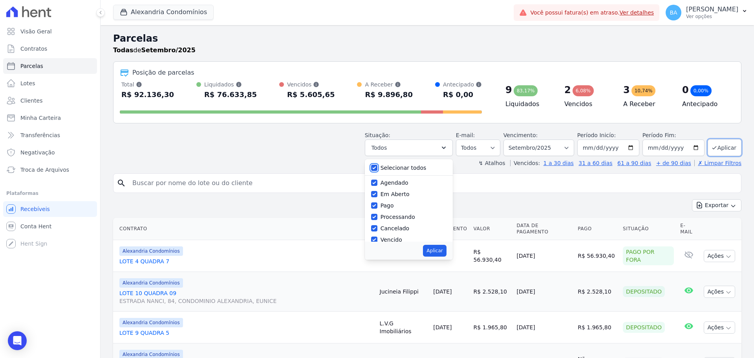
click at [377, 165] on input "Selecionar todos" at bounding box center [374, 167] width 6 height 6
checkbox input "false"
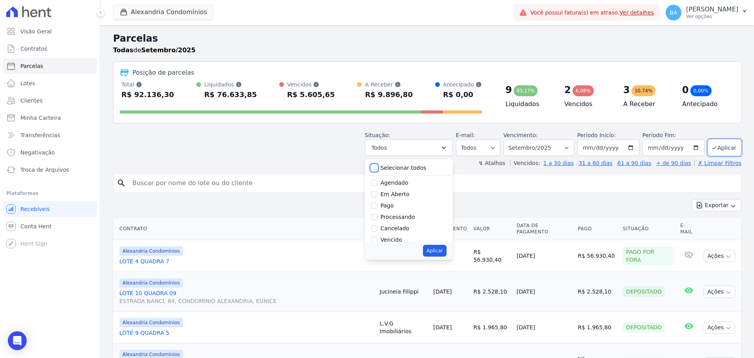
checkbox input "false"
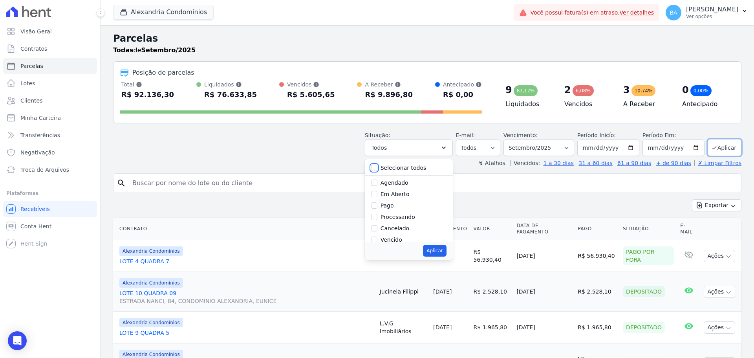
checkbox input "false"
click at [377, 193] on input "Em Aberto" at bounding box center [374, 194] width 6 height 6
checkbox input "true"
click at [377, 206] on input "Pago" at bounding box center [374, 205] width 6 height 6
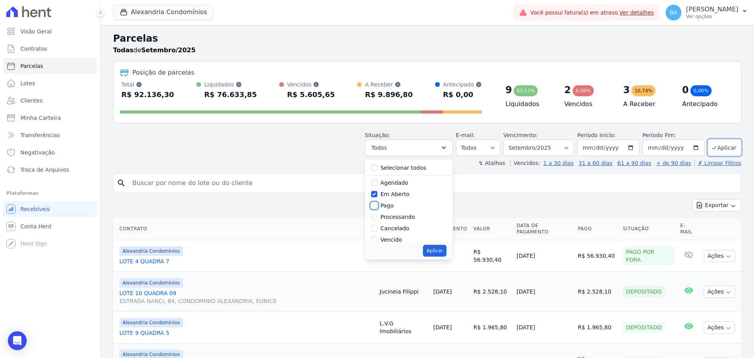
checkbox input "true"
click at [377, 202] on input "Vencido" at bounding box center [374, 200] width 6 height 6
checkbox input "true"
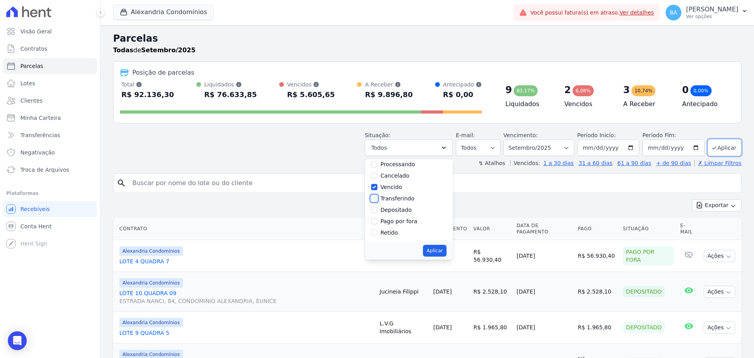
click at [377, 200] on input "Transferindo" at bounding box center [374, 198] width 6 height 6
checkbox input "true"
click at [380, 205] on div "Depositado" at bounding box center [408, 209] width 75 height 11
click at [377, 212] on input "Depositado" at bounding box center [374, 209] width 6 height 6
checkbox input "true"
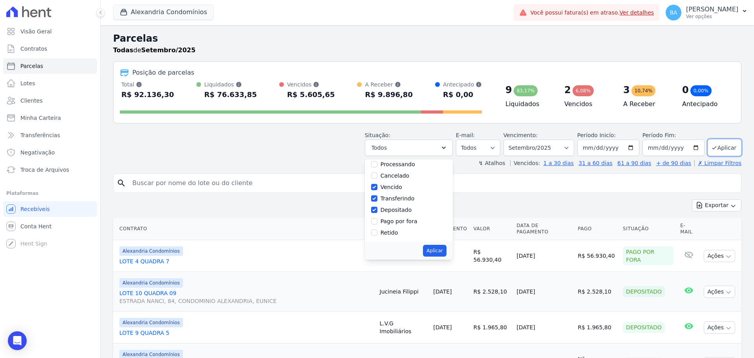
click at [377, 218] on div at bounding box center [374, 221] width 6 height 8
click at [377, 220] on input "Pago por fora" at bounding box center [374, 221] width 6 height 6
checkbox input "true"
click at [444, 251] on button "Aplicar" at bounding box center [434, 251] width 23 height 12
select select "pending"
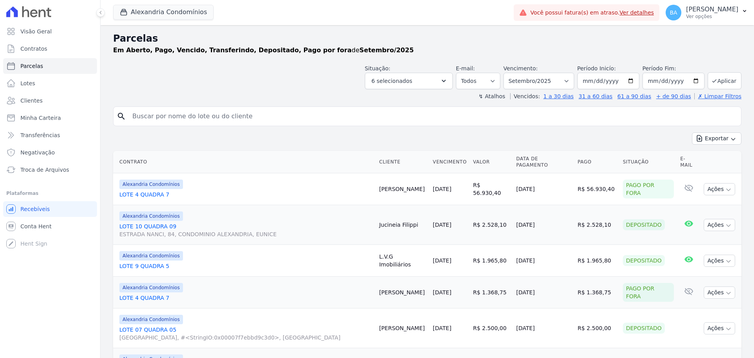
select select
click at [712, 141] on button "Exportar" at bounding box center [716, 138] width 49 height 12
click at [724, 171] on span "Exportar CSV" at bounding box center [716, 170] width 42 height 8
click at [720, 88] on button "Aplicar" at bounding box center [724, 80] width 34 height 17
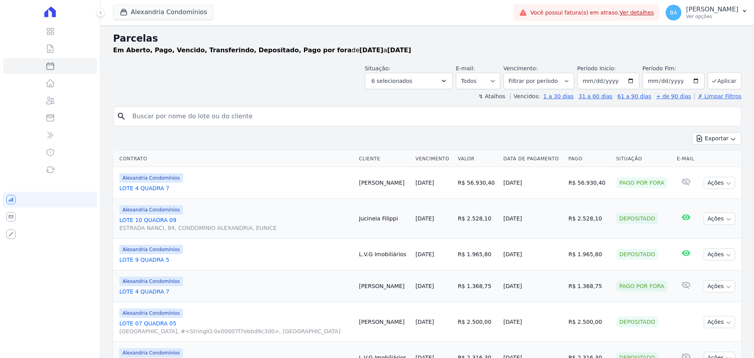
select select
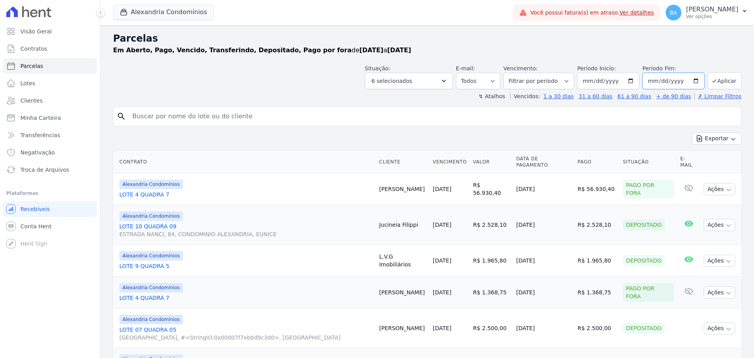
click at [694, 81] on input "2025-09-30" at bounding box center [673, 81] width 62 height 16
type input "[DATE]"
click at [721, 78] on button "Aplicar" at bounding box center [724, 80] width 34 height 17
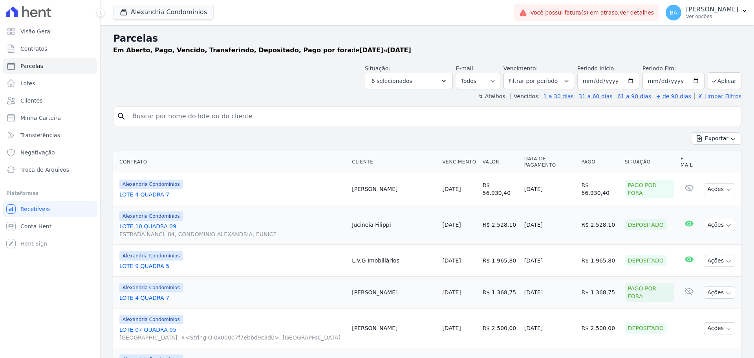
select select
click at [730, 139] on icon "button" at bounding box center [733, 139] width 6 height 6
click at [718, 168] on span "Exportar CSV" at bounding box center [716, 170] width 42 height 8
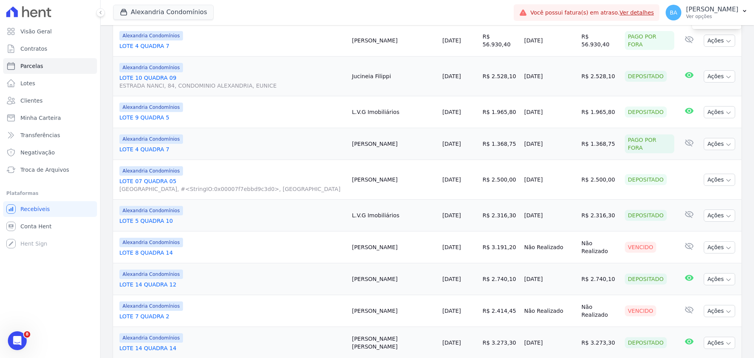
scroll to position [157, 0]
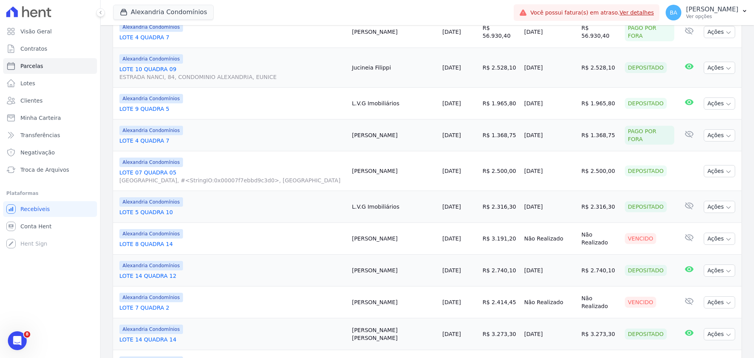
drag, startPoint x: 342, startPoint y: 235, endPoint x: 502, endPoint y: 245, distance: 159.7
click at [502, 245] on tr "Alexandria Condomínios LOTE 8 QUADRA 14 [PERSON_NAME] [DATE] R$ 3.191,20 Não Re…" at bounding box center [427, 239] width 628 height 32
click at [521, 242] on td "Não Realizado" at bounding box center [549, 239] width 57 height 32
drag, startPoint x: 527, startPoint y: 236, endPoint x: 518, endPoint y: 238, distance: 9.2
click at [527, 236] on td "Não Realizado" at bounding box center [549, 239] width 57 height 32
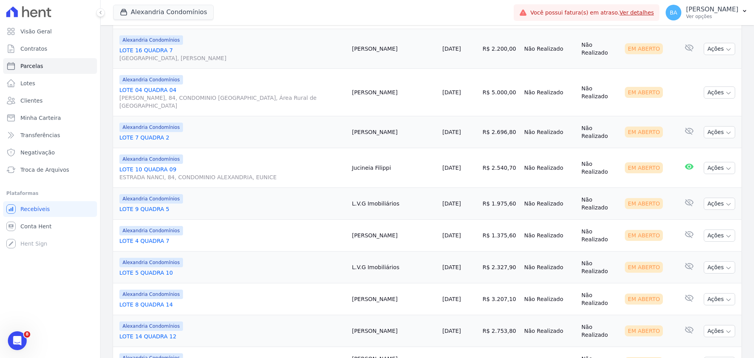
scroll to position [510, 0]
drag, startPoint x: 626, startPoint y: 188, endPoint x: 618, endPoint y: 304, distance: 116.1
click at [618, 304] on tbody "Alexandria Condomínios LOTE 4 QUADRA 7 [PERSON_NAME] [DATE] R$ 56.930,40 [DATE]…" at bounding box center [427, 96] width 628 height 866
click at [621, 314] on td "Em Aberto" at bounding box center [649, 330] width 56 height 32
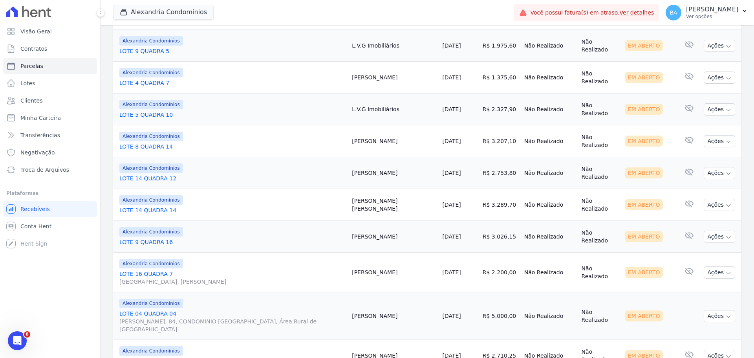
scroll to position [693, 0]
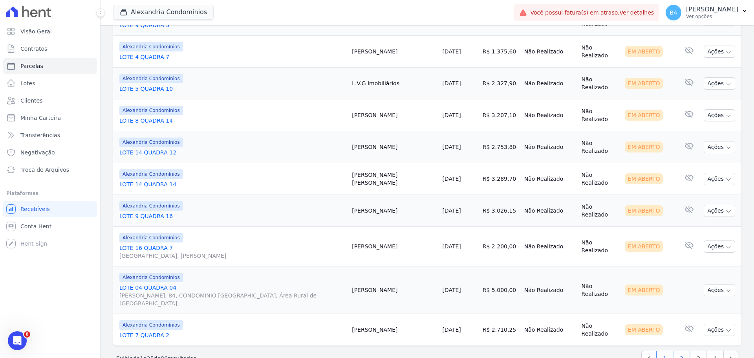
click at [676, 351] on link "2" at bounding box center [681, 358] width 17 height 15
select select
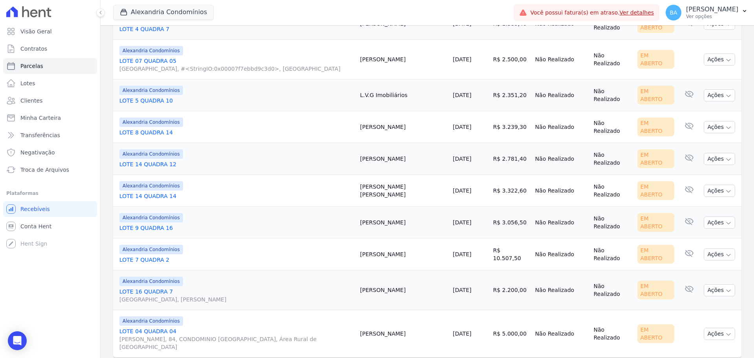
scroll to position [701, 0]
